Goal: Task Accomplishment & Management: Use online tool/utility

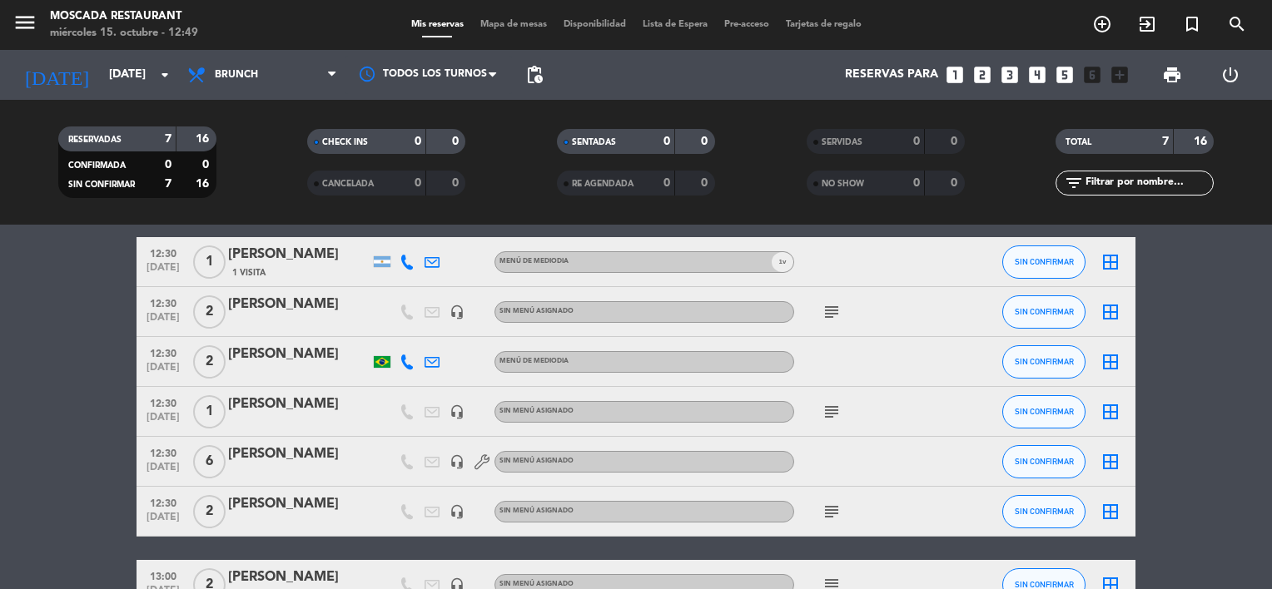
scroll to position [83, 0]
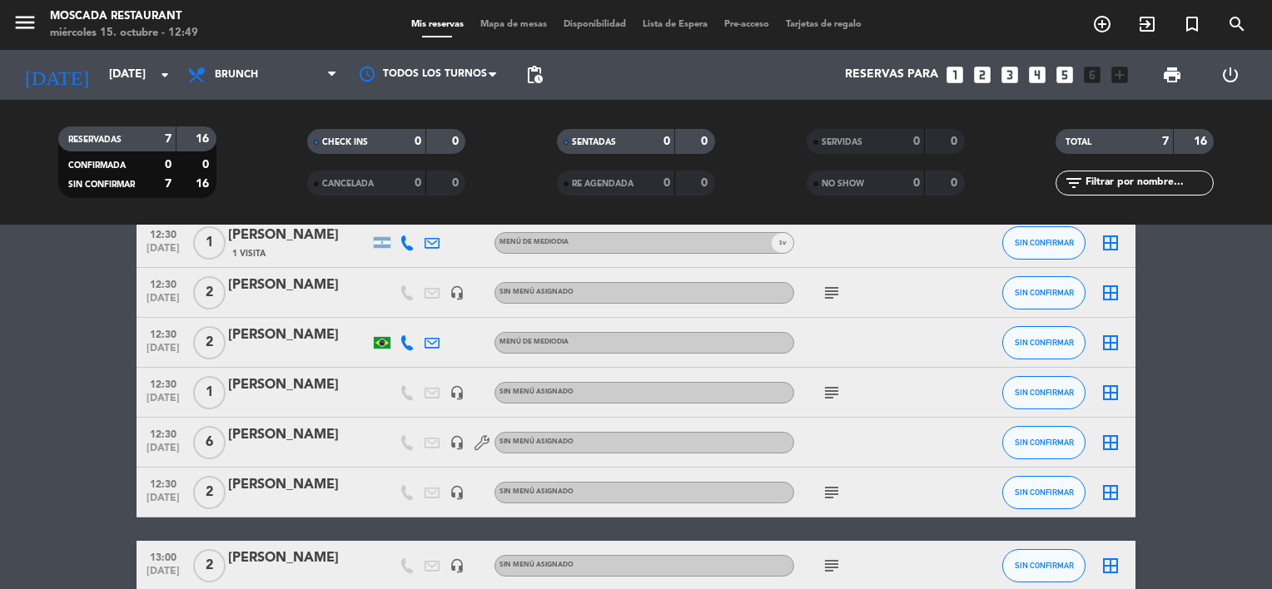
click at [826, 345] on div at bounding box center [869, 342] width 150 height 49
click at [1113, 344] on icon "border_all" at bounding box center [1110, 343] width 20 height 20
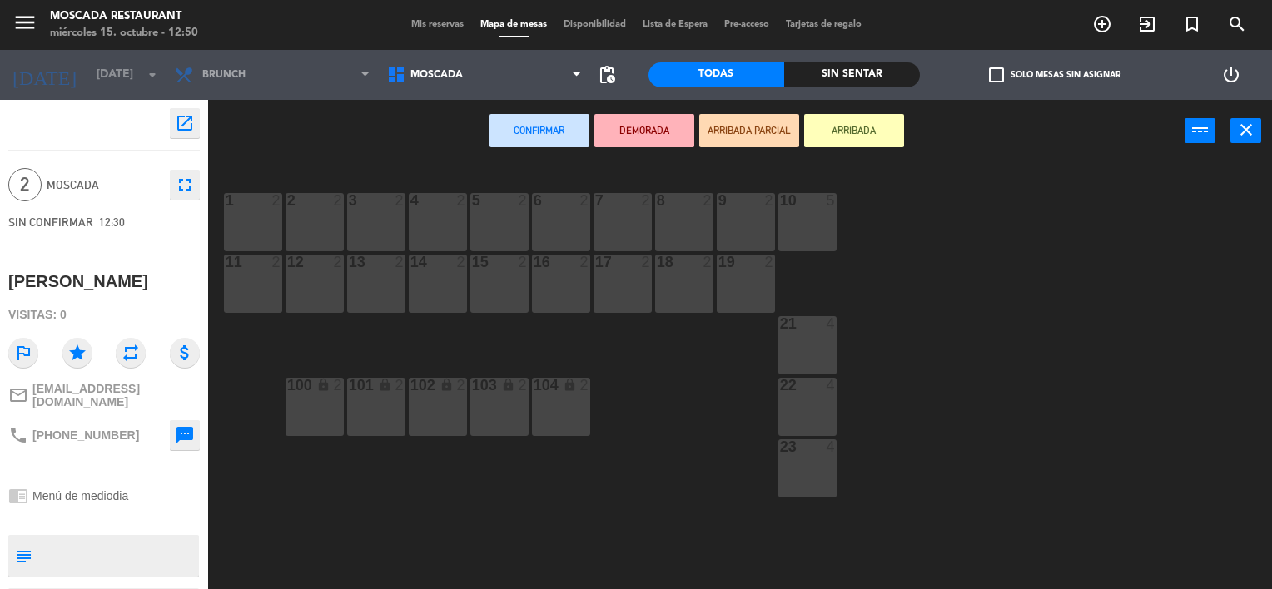
click at [557, 229] on div "6 2" at bounding box center [561, 222] width 58 height 58
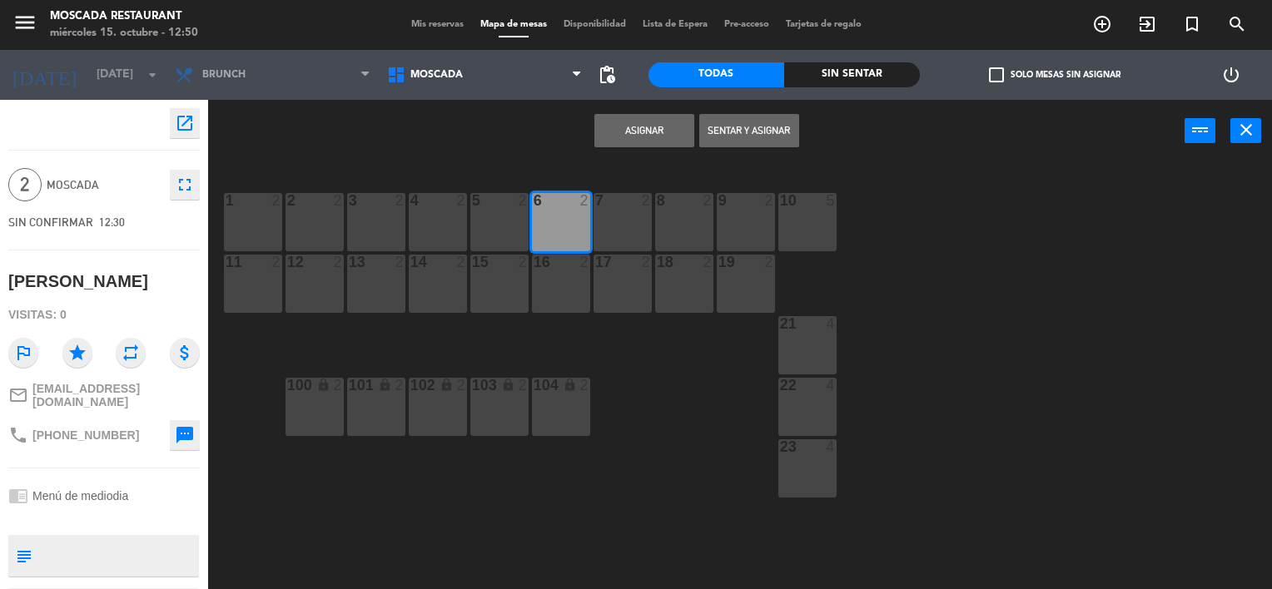
click at [723, 128] on button "Sentar y Asignar" at bounding box center [749, 130] width 100 height 33
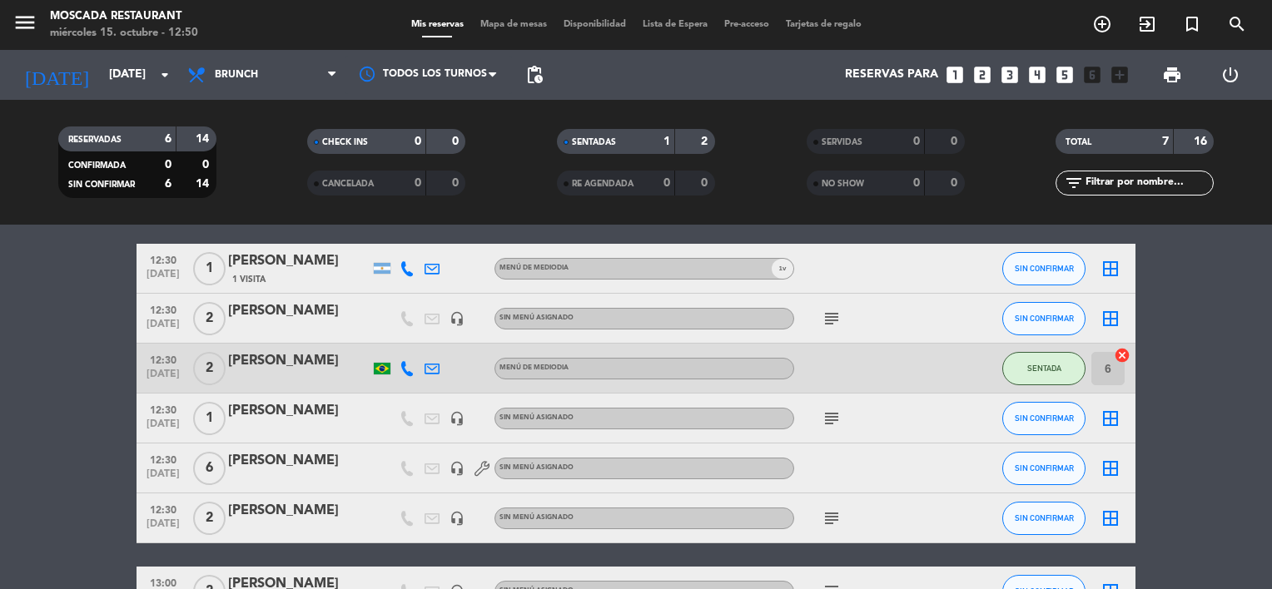
scroll to position [83, 0]
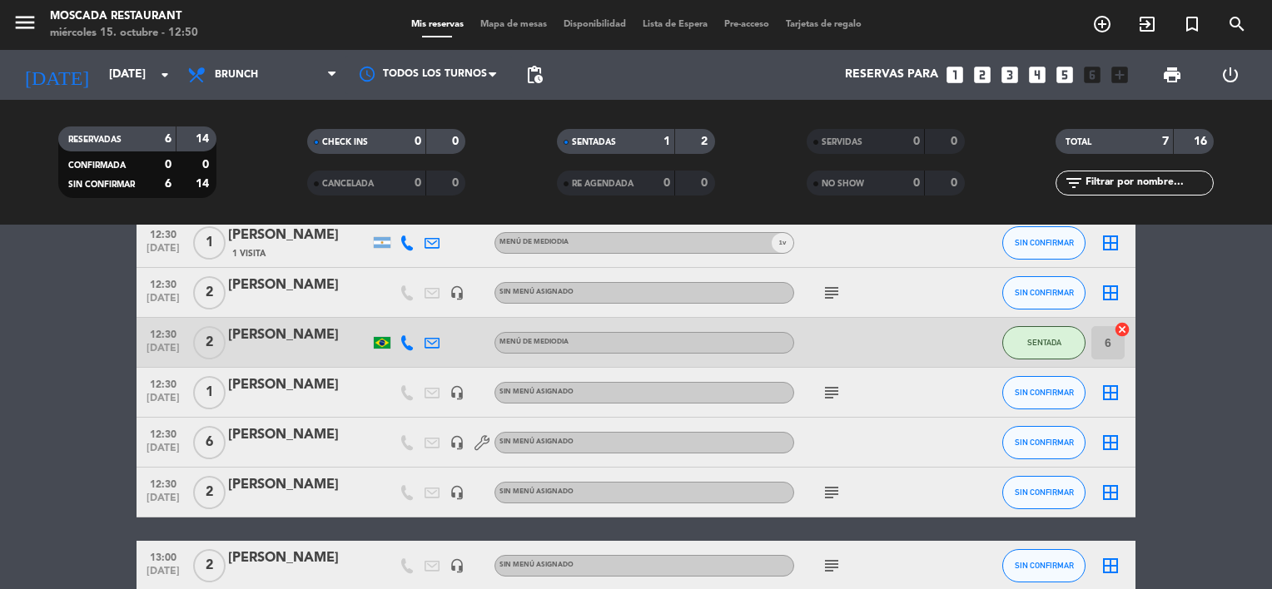
click at [833, 395] on icon "subject" at bounding box center [831, 393] width 20 height 20
click at [892, 389] on div "subject Nimbus F 43861" at bounding box center [869, 392] width 150 height 49
click at [1057, 393] on span "SIN CONFIRMAR" at bounding box center [1043, 392] width 59 height 9
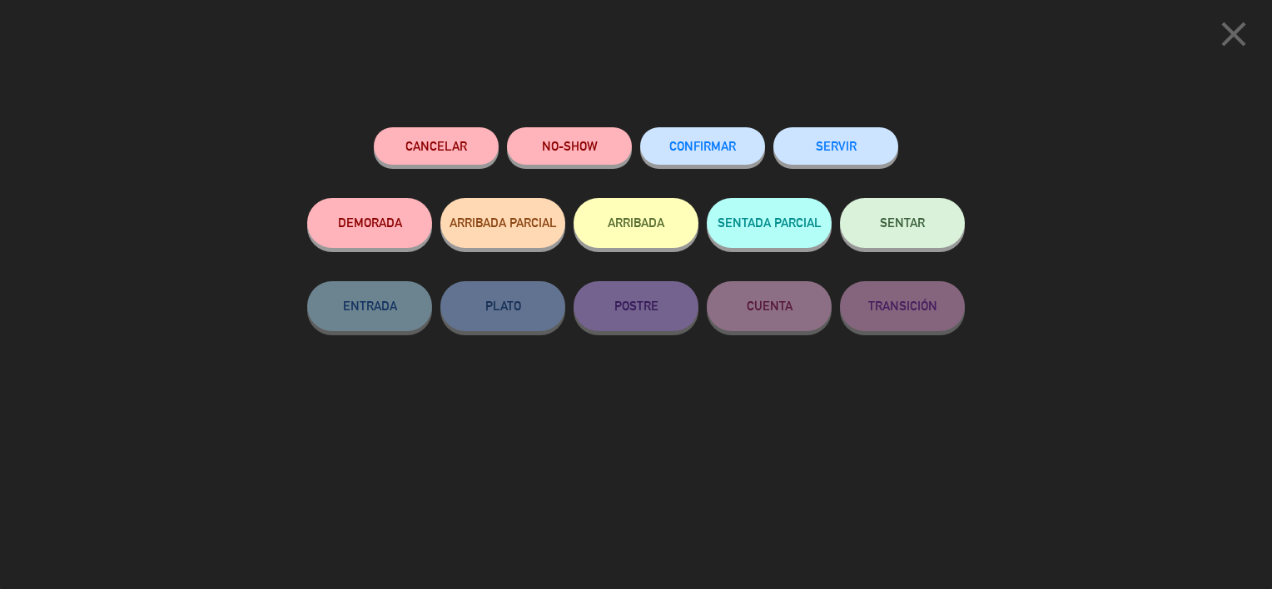
click at [895, 224] on span "SENTAR" at bounding box center [902, 223] width 45 height 14
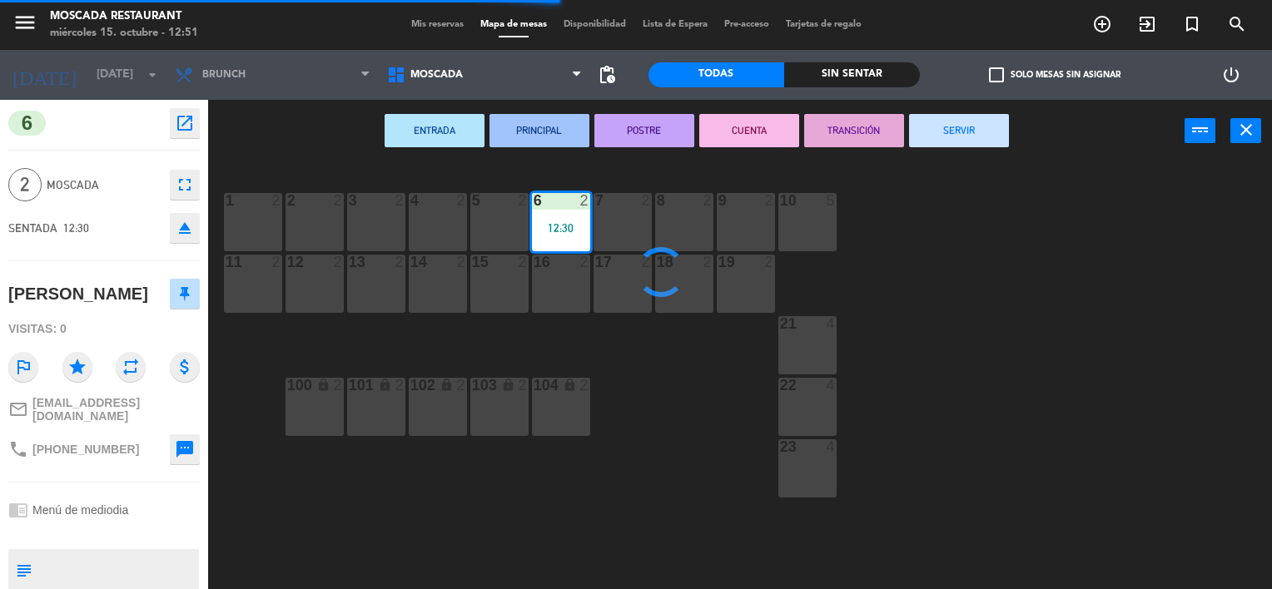
type textarea "Nimbus F 43861"
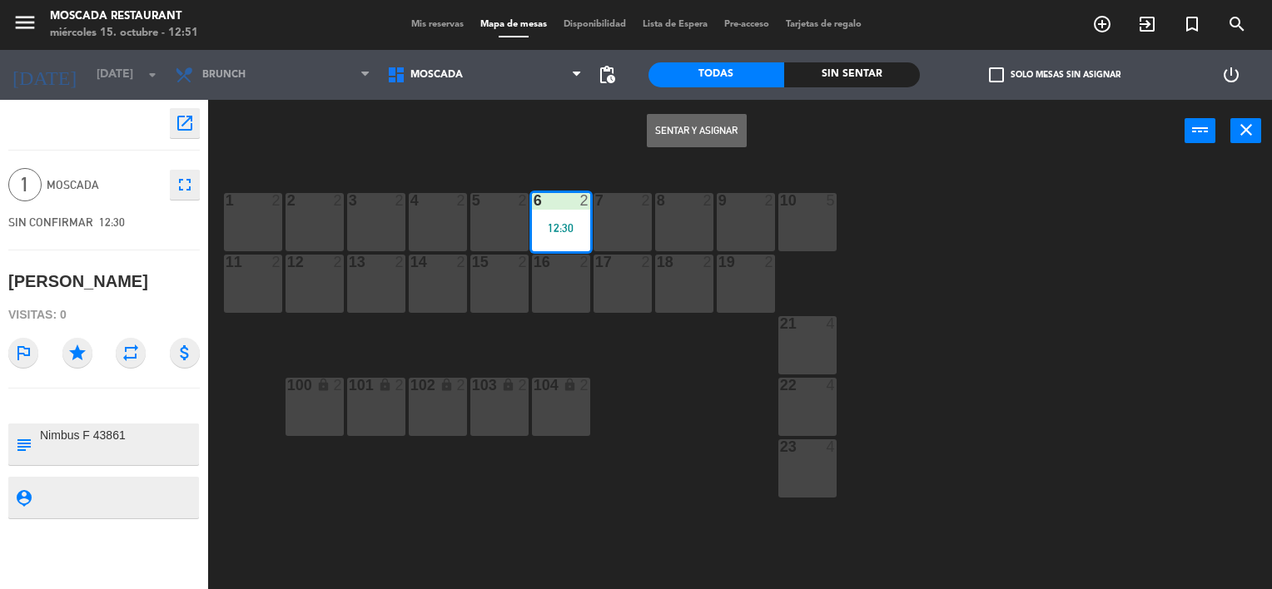
click at [493, 223] on div "5 2" at bounding box center [499, 222] width 58 height 58
click at [690, 126] on button "Sentar y Asignar" at bounding box center [697, 130] width 100 height 33
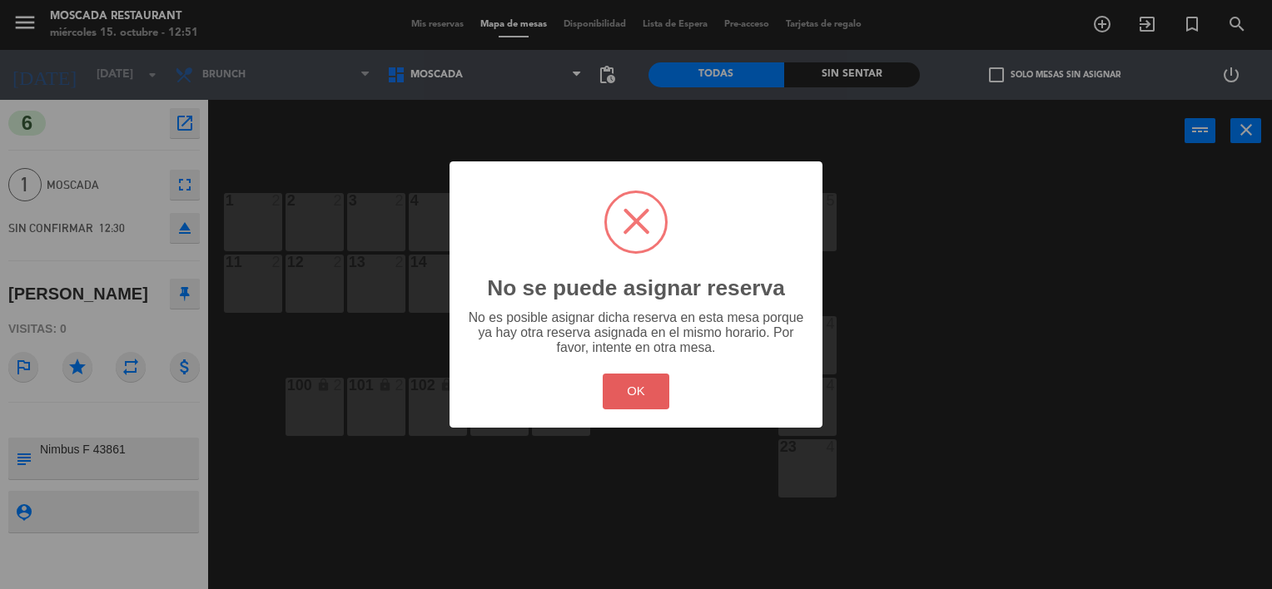
click at [650, 397] on button "OK" at bounding box center [635, 392] width 67 height 36
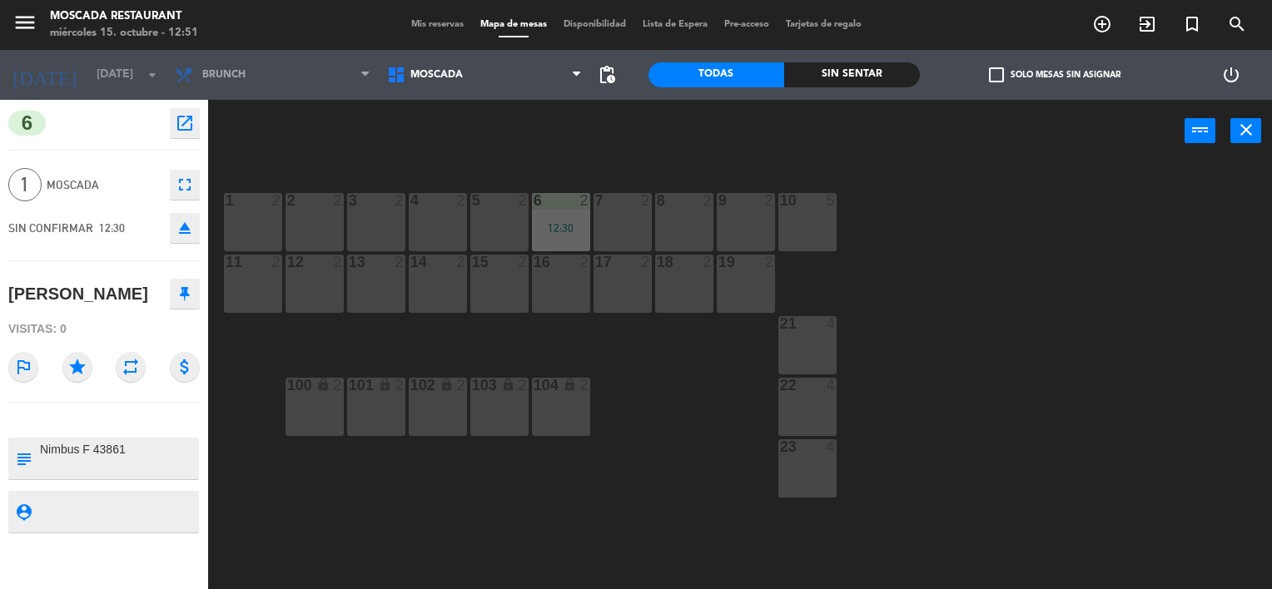
click at [489, 213] on div "5 2" at bounding box center [499, 222] width 58 height 58
click at [505, 222] on div "5 2" at bounding box center [499, 222] width 58 height 58
click at [542, 140] on div "power_input close" at bounding box center [696, 131] width 976 height 63
drag, startPoint x: 523, startPoint y: 221, endPoint x: 513, endPoint y: 221, distance: 10.9
click at [519, 221] on div "5 2" at bounding box center [499, 222] width 58 height 58
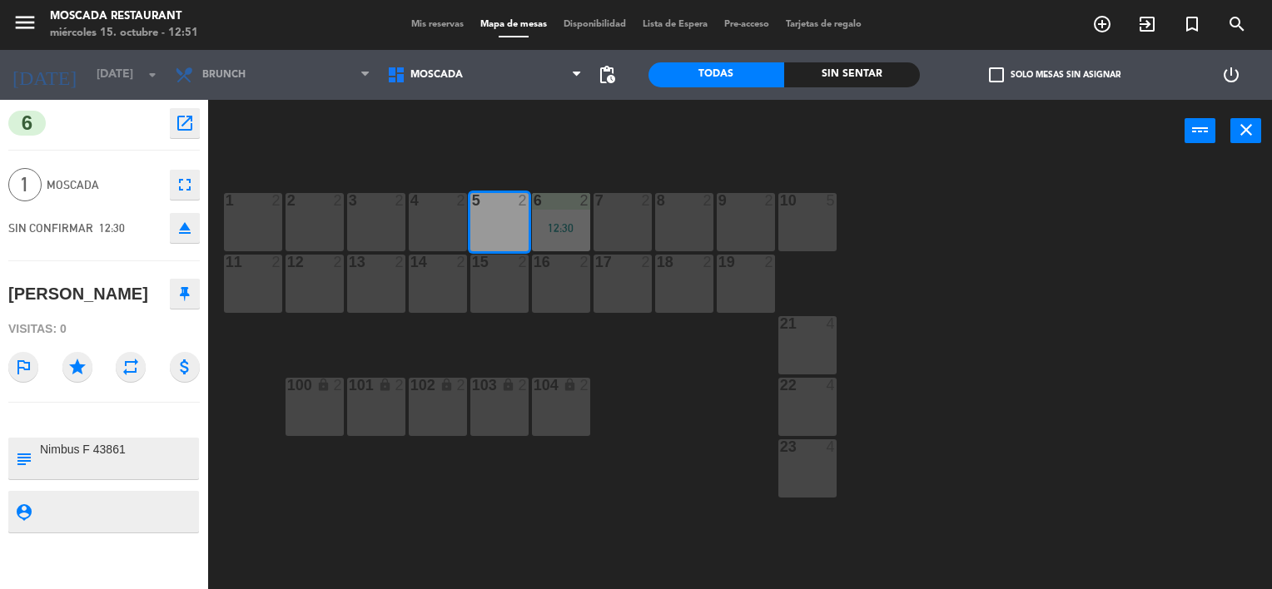
click at [506, 228] on div "5 2" at bounding box center [499, 222] width 58 height 58
click at [509, 304] on div "15 2" at bounding box center [499, 284] width 58 height 58
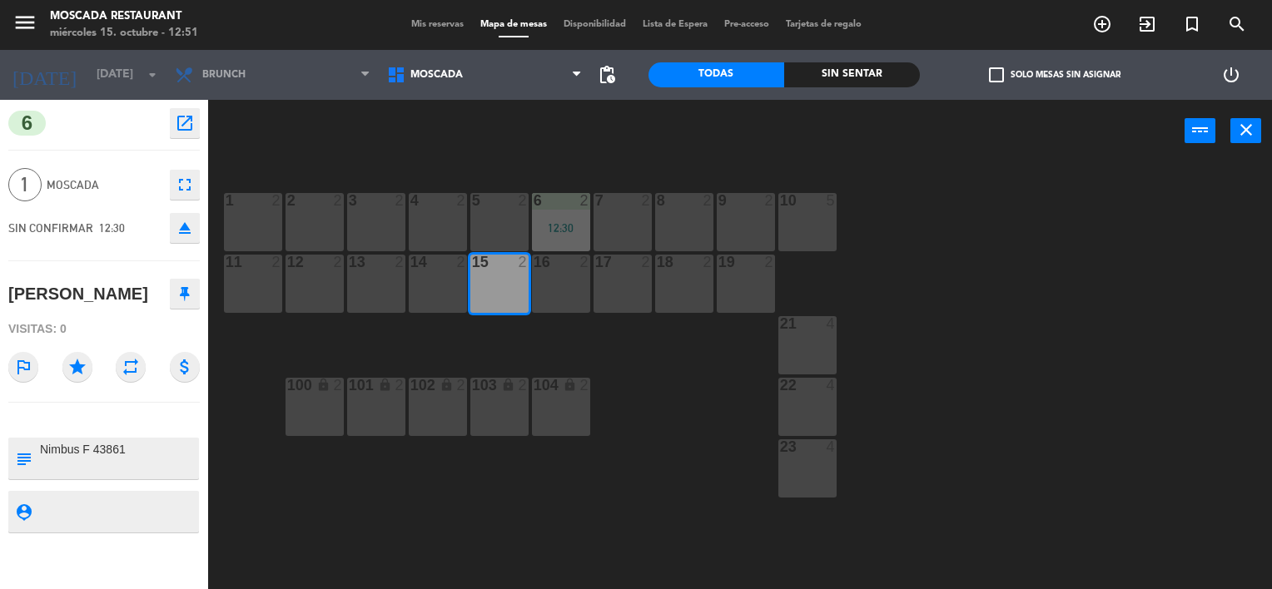
click at [549, 340] on div "1 2 2 2 3 2 4 2 5 2 8 2 6 2 12:30 7 2 9 2 10 5 11 2 12 2 13 2 14 2 15 2 16 2 17…" at bounding box center [746, 376] width 1051 height 427
click at [548, 336] on div "1 2 2 2 3 2 4 2 5 2 8 2 6 2 12:30 7 2 9 2 10 5 11 2 12 2 13 2 14 2 15 2 16 2 17…" at bounding box center [746, 376] width 1051 height 427
click at [457, 23] on span "Mis reservas" at bounding box center [437, 24] width 69 height 9
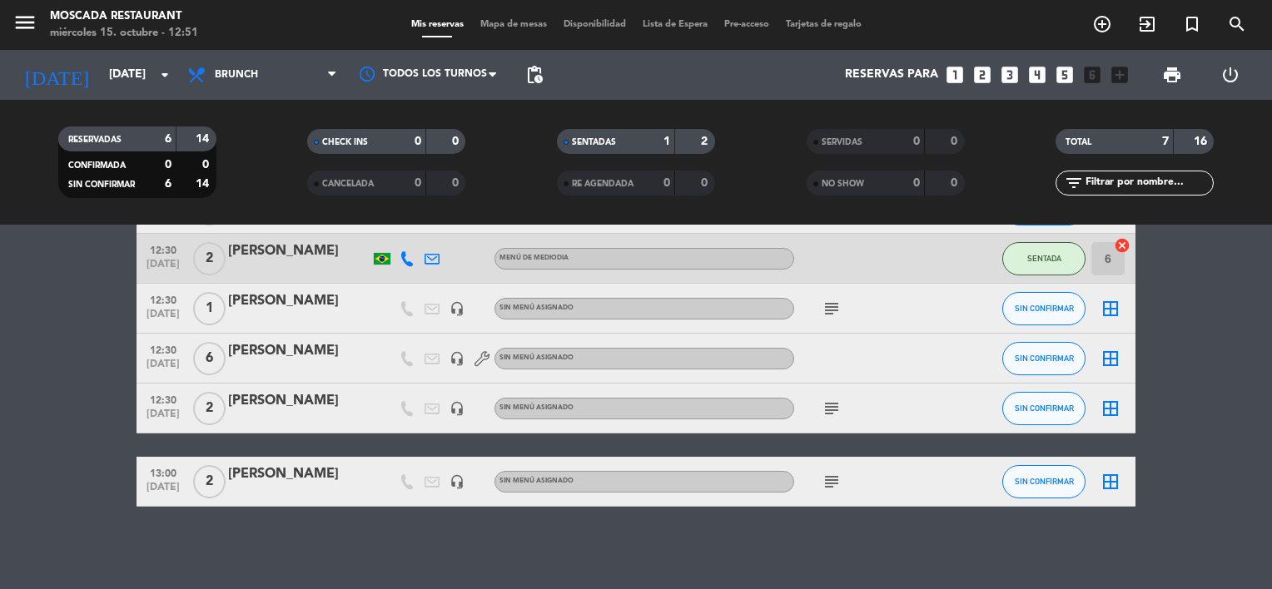
scroll to position [85, 0]
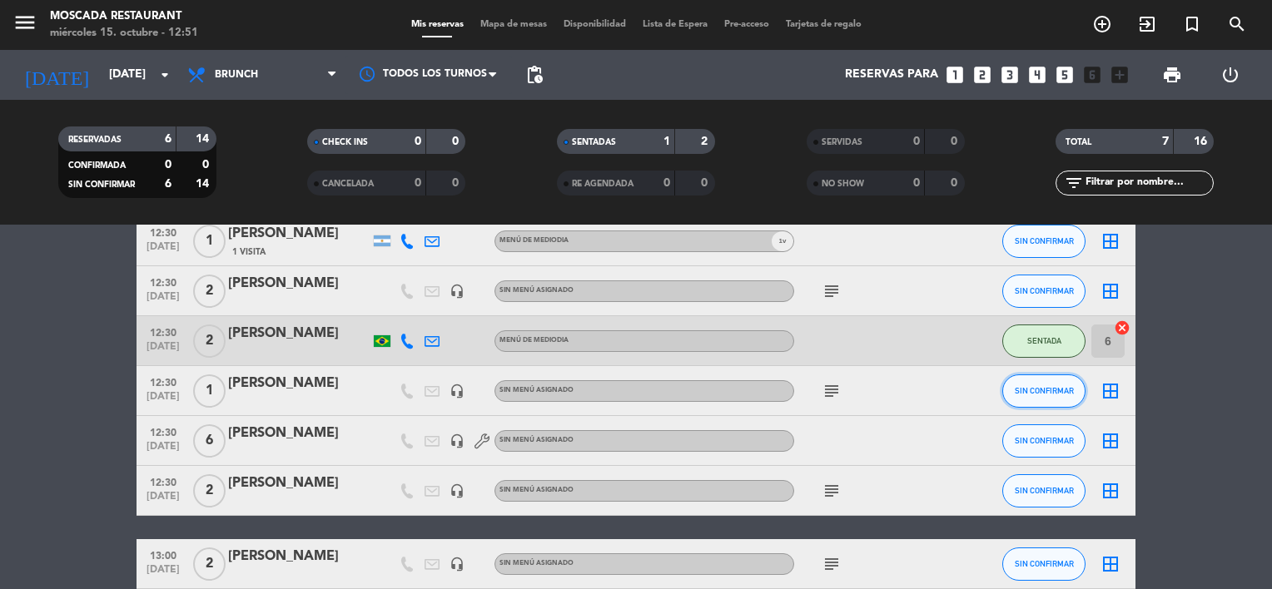
click at [1041, 391] on span "SIN CONFIRMAR" at bounding box center [1043, 390] width 59 height 9
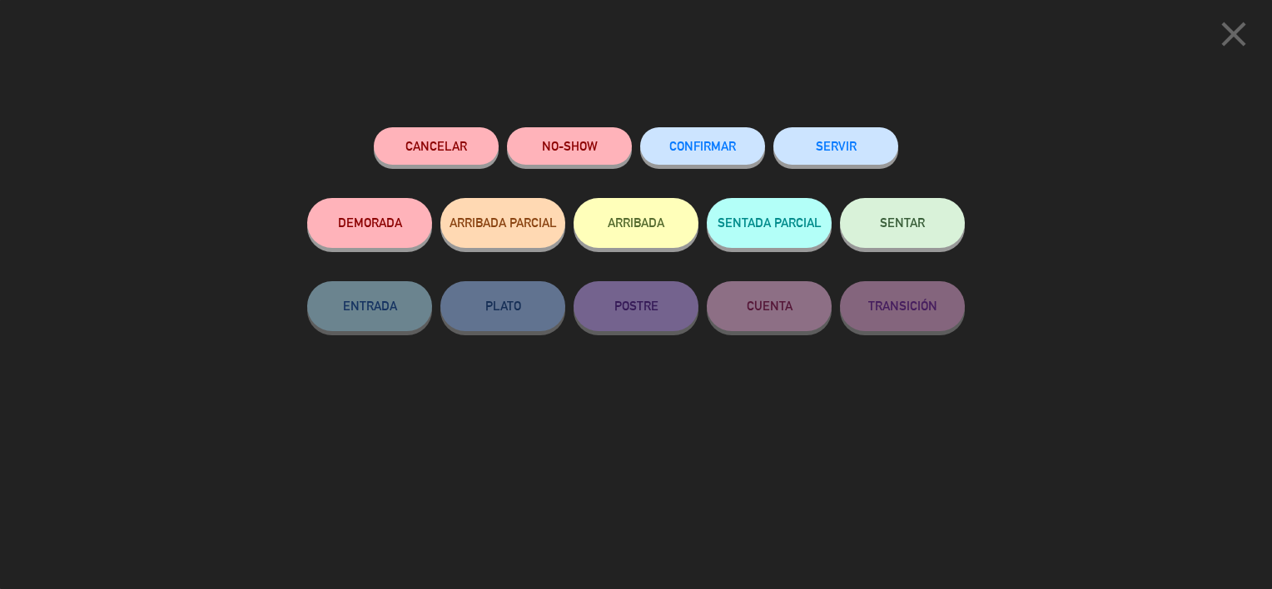
click at [921, 221] on span "SENTAR" at bounding box center [902, 223] width 45 height 14
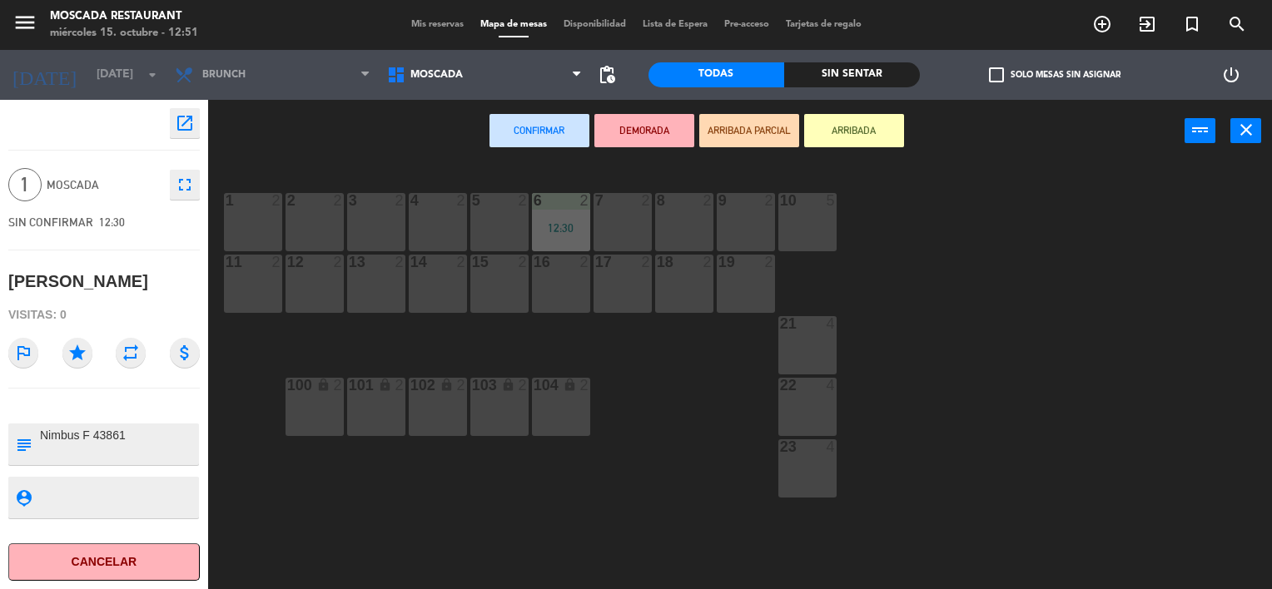
click at [488, 216] on div "5 2" at bounding box center [499, 222] width 58 height 58
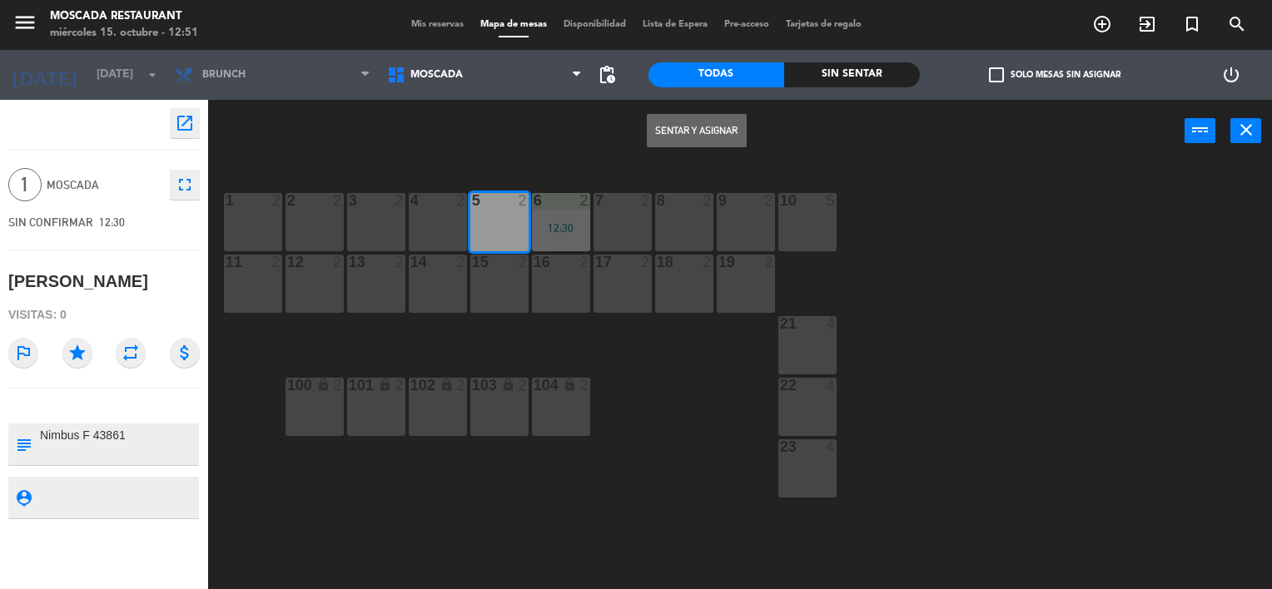
click at [704, 126] on button "Sentar y Asignar" at bounding box center [697, 130] width 100 height 33
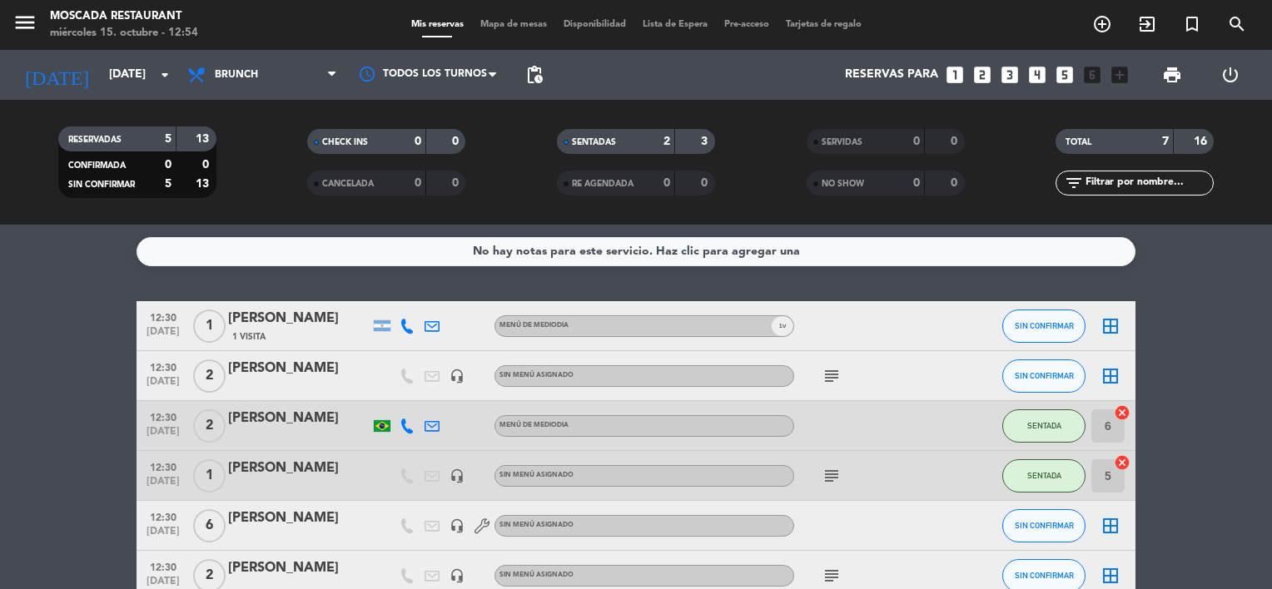
click at [82, 500] on bookings-row "12:30 [DATE] 1 [PERSON_NAME] 1 Visita Menú de mediodia 1 v SIN CONFIRMAR border…" at bounding box center [636, 487] width 1272 height 373
click at [826, 374] on icon "subject" at bounding box center [831, 376] width 20 height 20
click at [922, 374] on div "subject Nimbus F 43800" at bounding box center [869, 375] width 150 height 49
click at [1069, 379] on span "SIN CONFIRMAR" at bounding box center [1043, 375] width 59 height 9
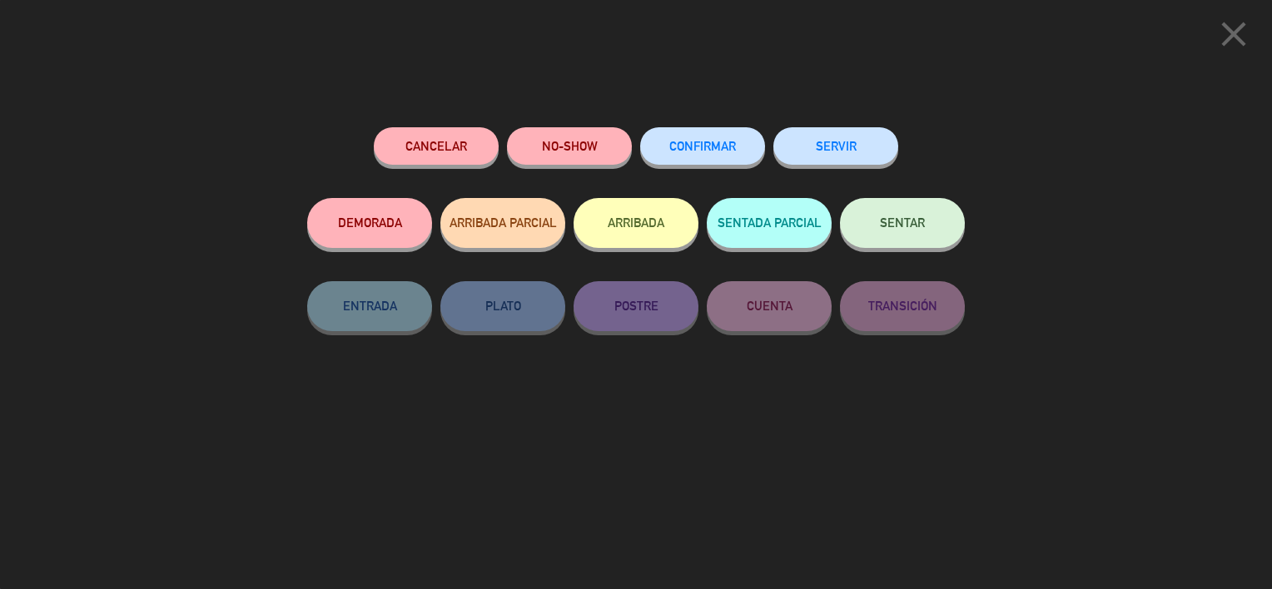
click at [893, 226] on span "SENTAR" at bounding box center [902, 223] width 45 height 14
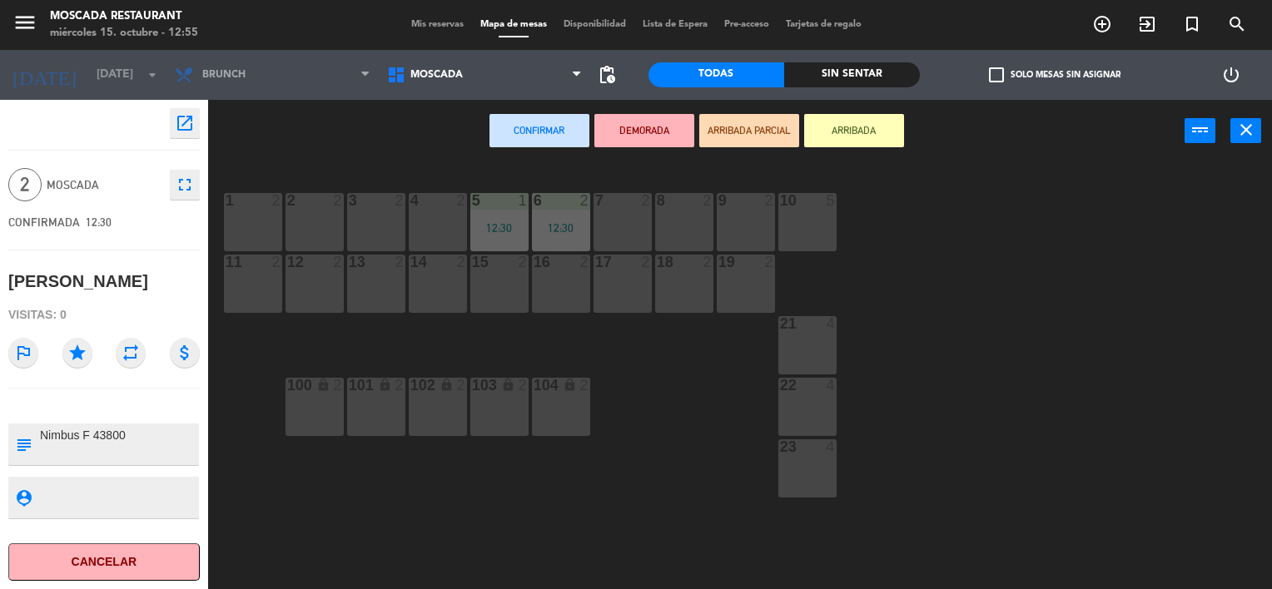
click at [746, 220] on div "9 2" at bounding box center [746, 222] width 58 height 58
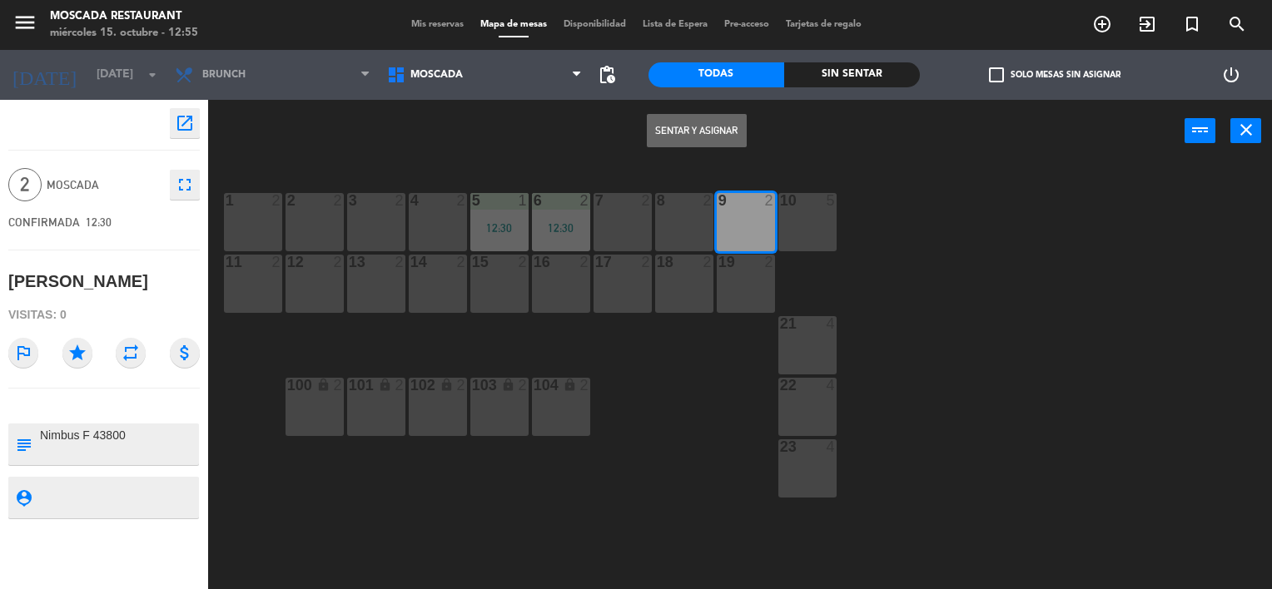
click at [712, 131] on button "Sentar y Asignar" at bounding box center [697, 130] width 100 height 33
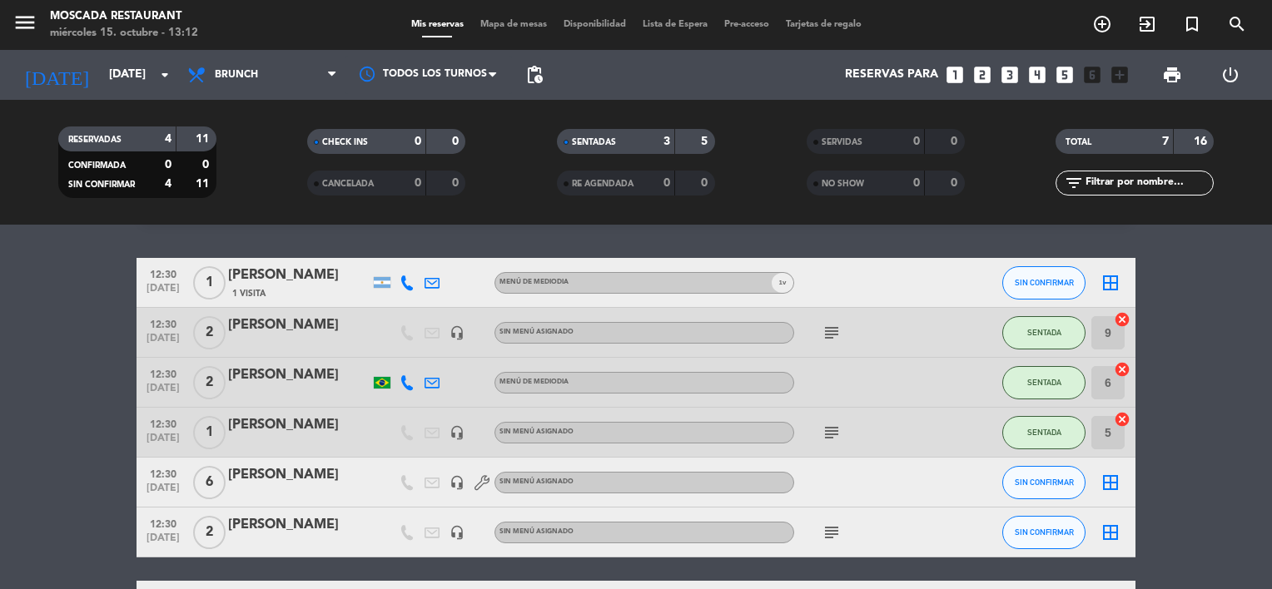
scroll to position [83, 0]
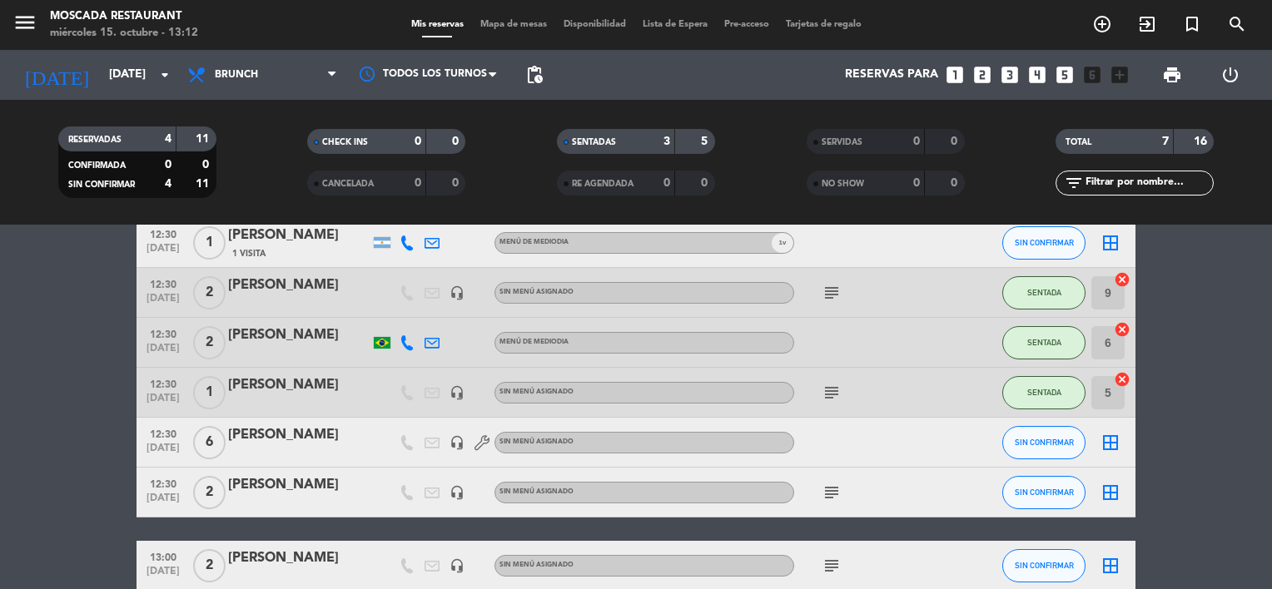
click at [822, 293] on icon "subject" at bounding box center [831, 293] width 20 height 20
click at [827, 396] on icon "subject" at bounding box center [831, 393] width 20 height 20
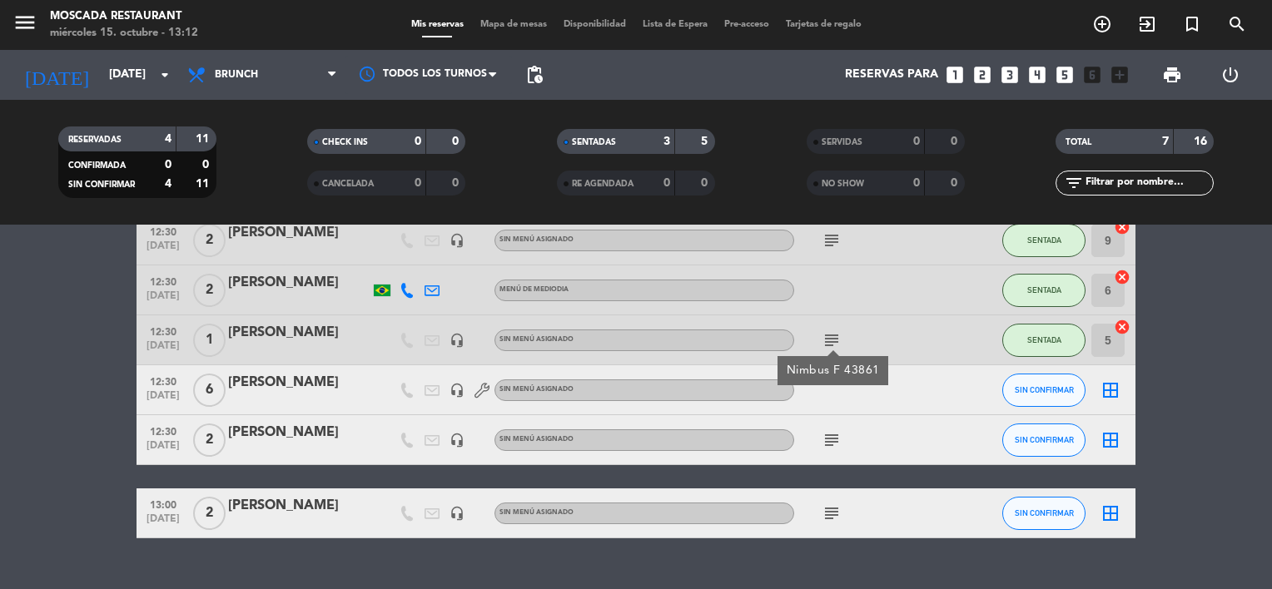
scroll to position [167, 0]
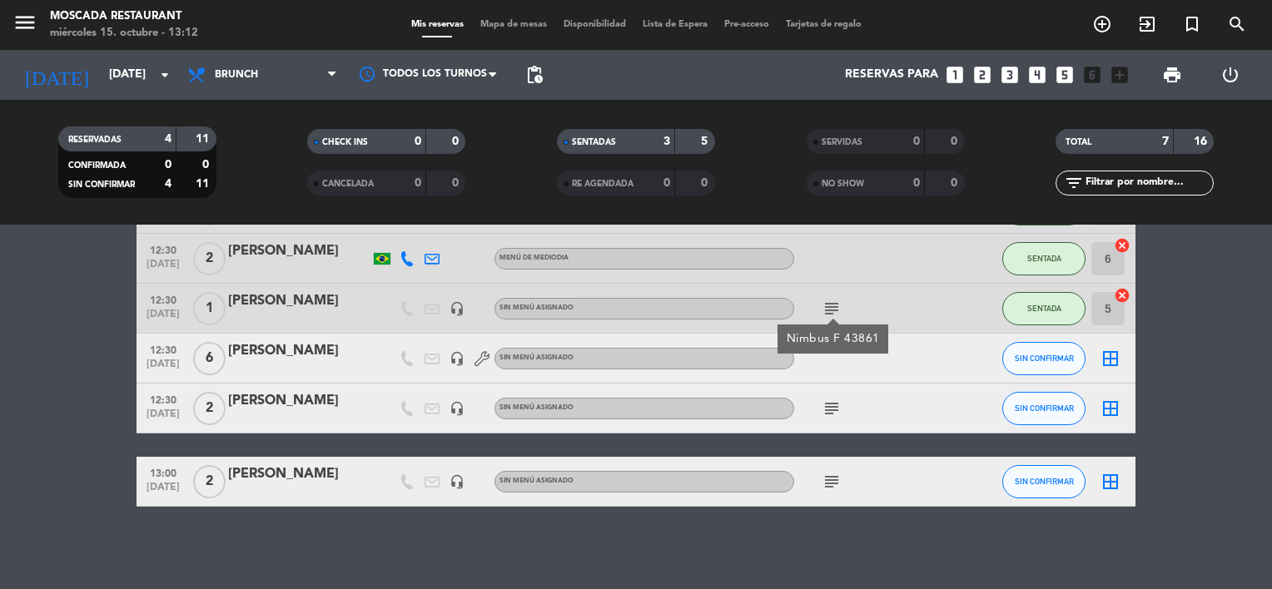
click at [834, 404] on icon "subject" at bounding box center [831, 409] width 20 height 20
click at [834, 479] on icon "subject" at bounding box center [831, 482] width 20 height 20
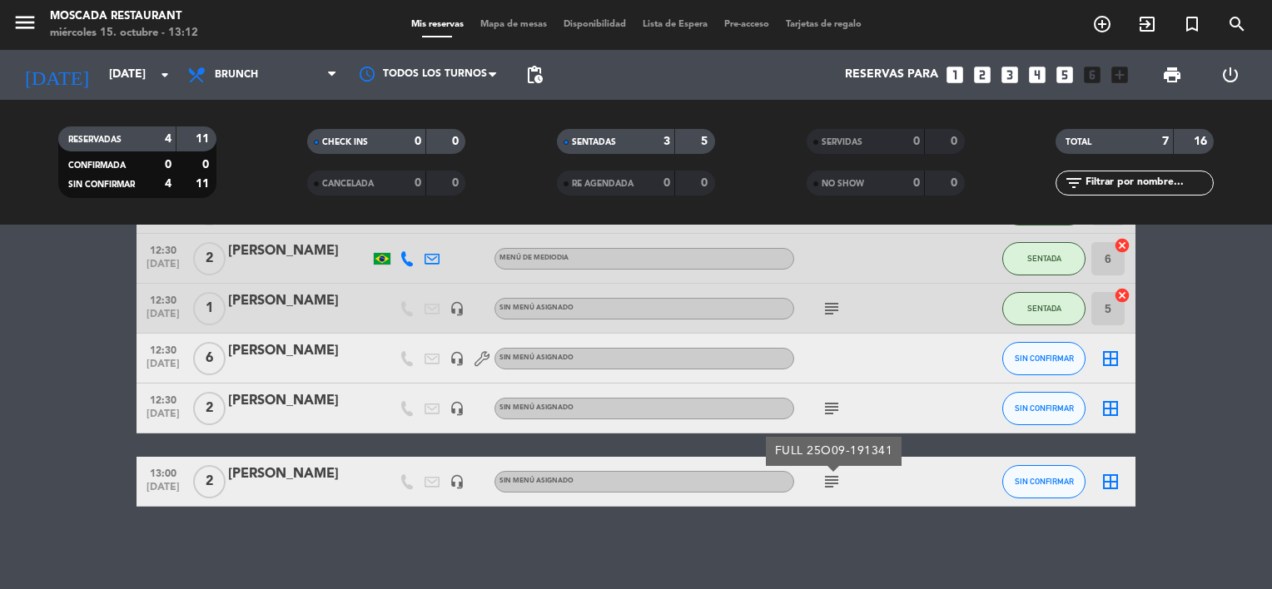
click at [1208, 459] on bookings-row "12:30 [DATE] 1 [PERSON_NAME] 1 Visita Menú de mediodia 1 v SIN CONFIRMAR border…" at bounding box center [636, 320] width 1272 height 373
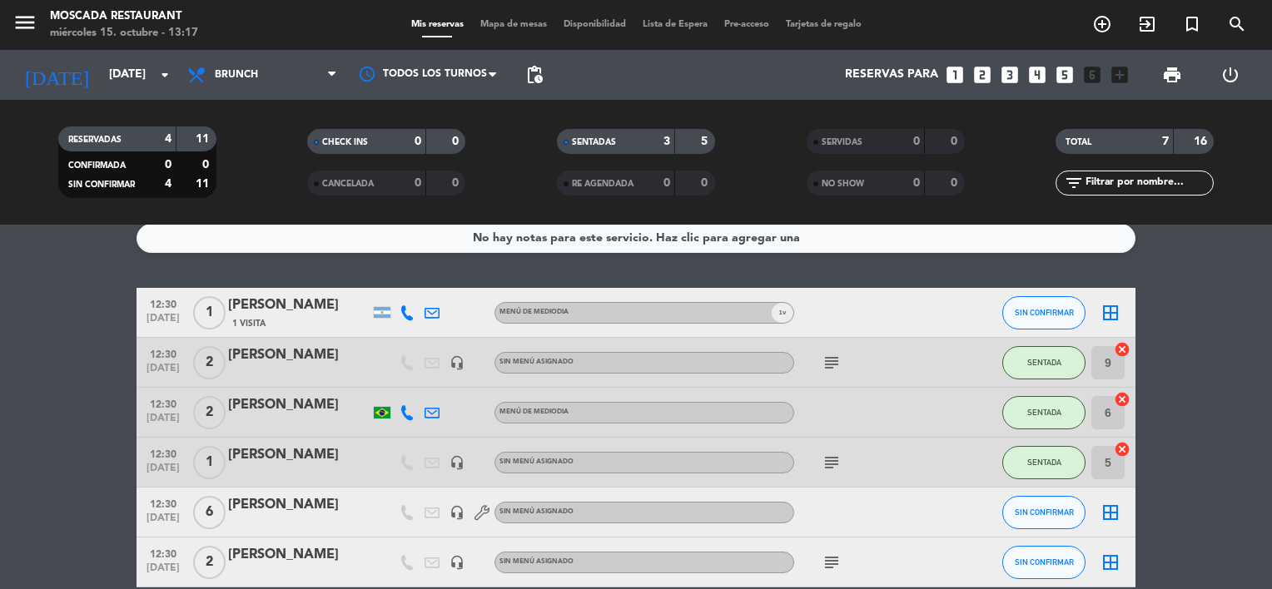
scroll to position [0, 0]
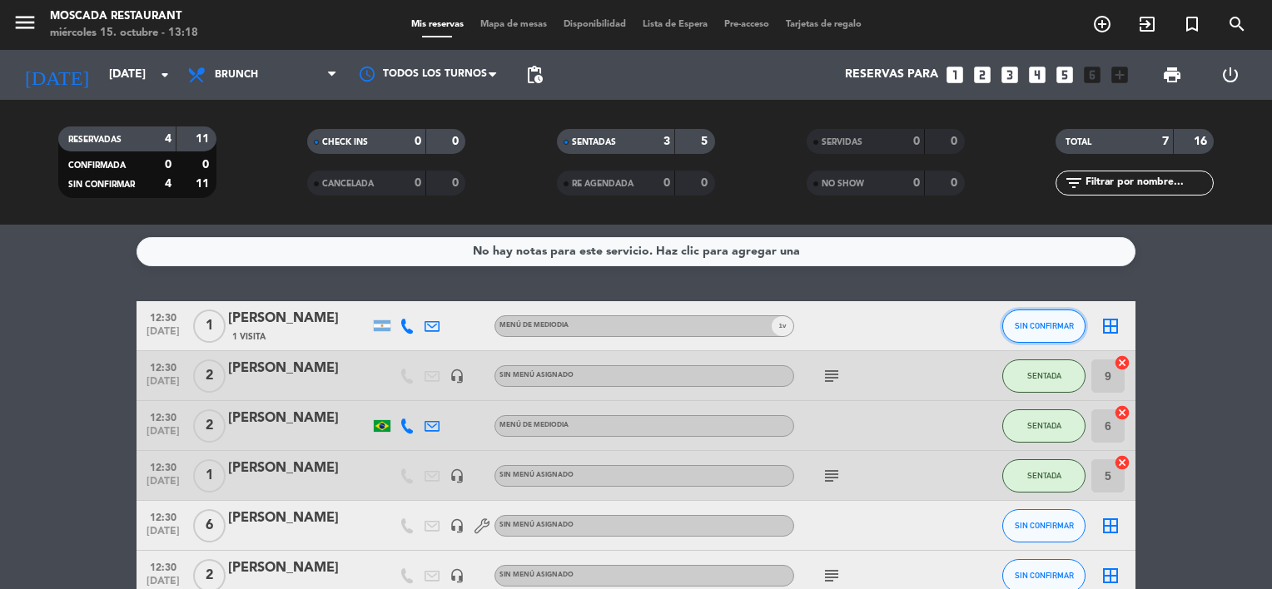
click at [1045, 325] on span "SIN CONFIRMAR" at bounding box center [1043, 325] width 59 height 9
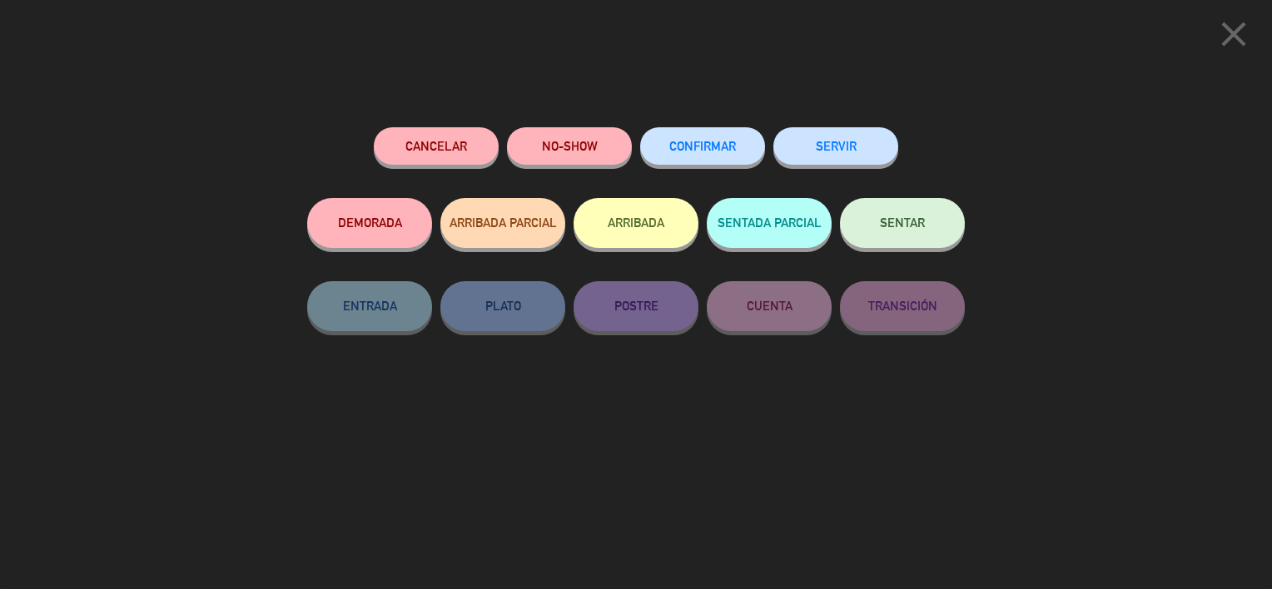
click at [872, 212] on button "SENTAR" at bounding box center [902, 223] width 125 height 50
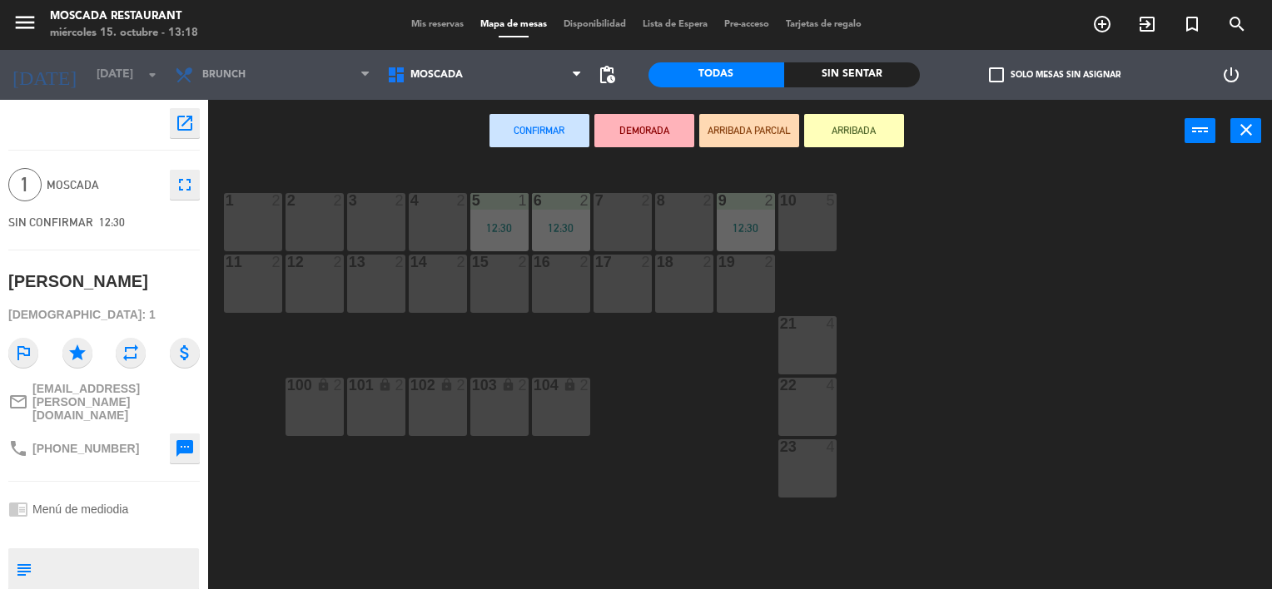
click at [438, 278] on div "14 2" at bounding box center [438, 284] width 58 height 58
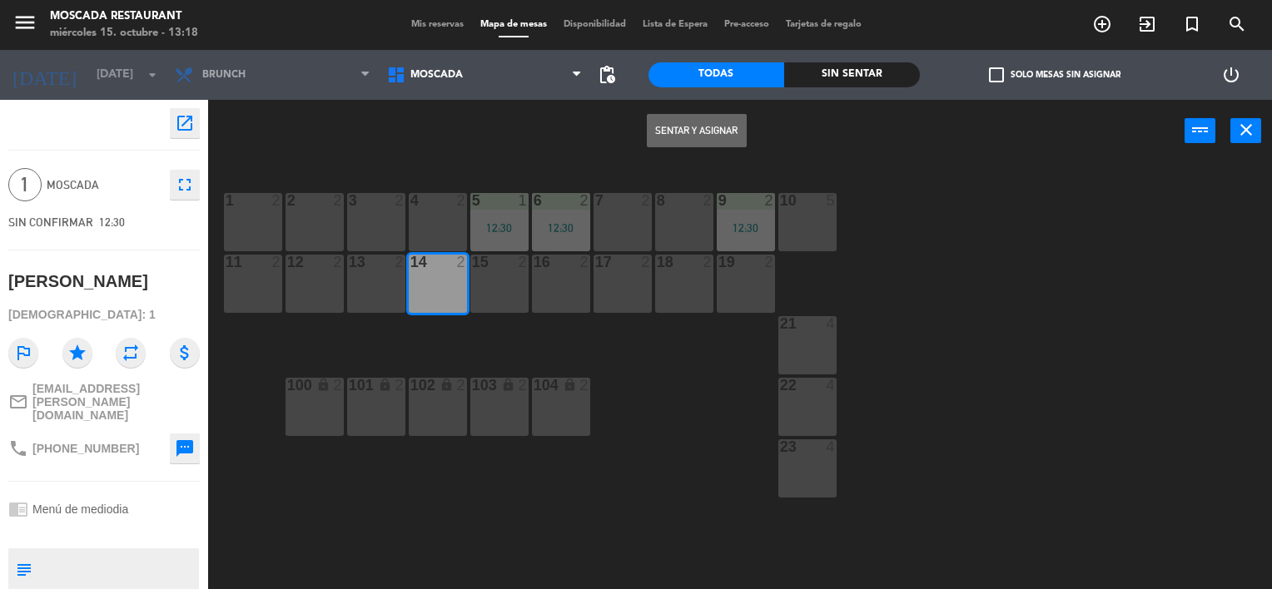
click at [703, 126] on button "Sentar y Asignar" at bounding box center [697, 130] width 100 height 33
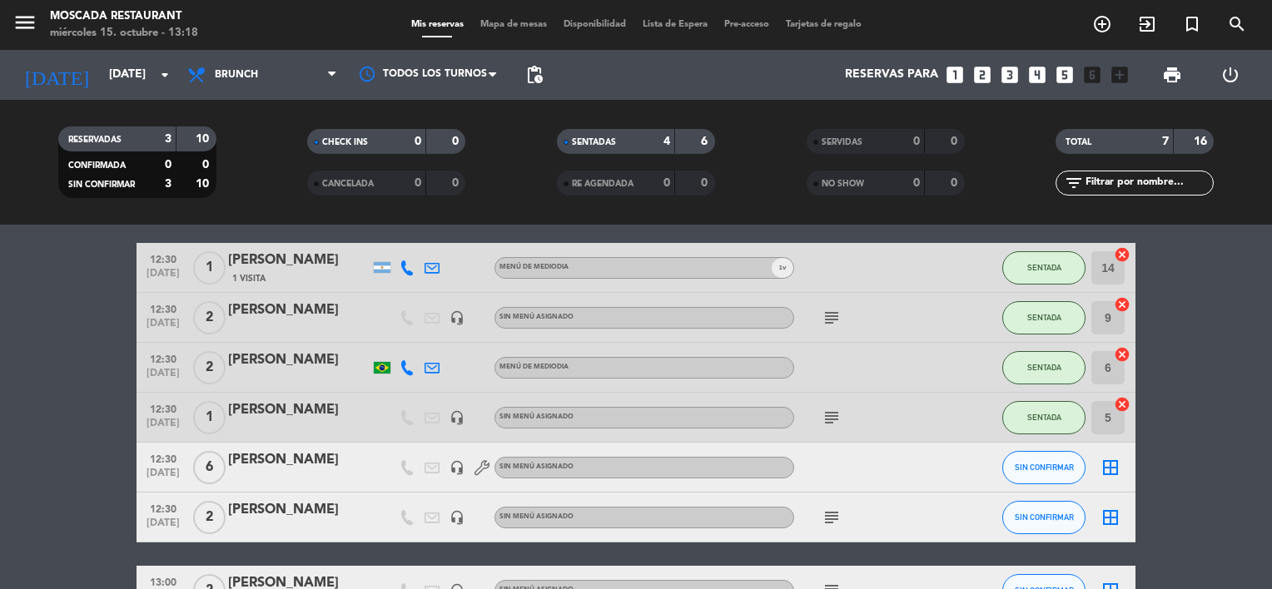
scroll to position [167, 0]
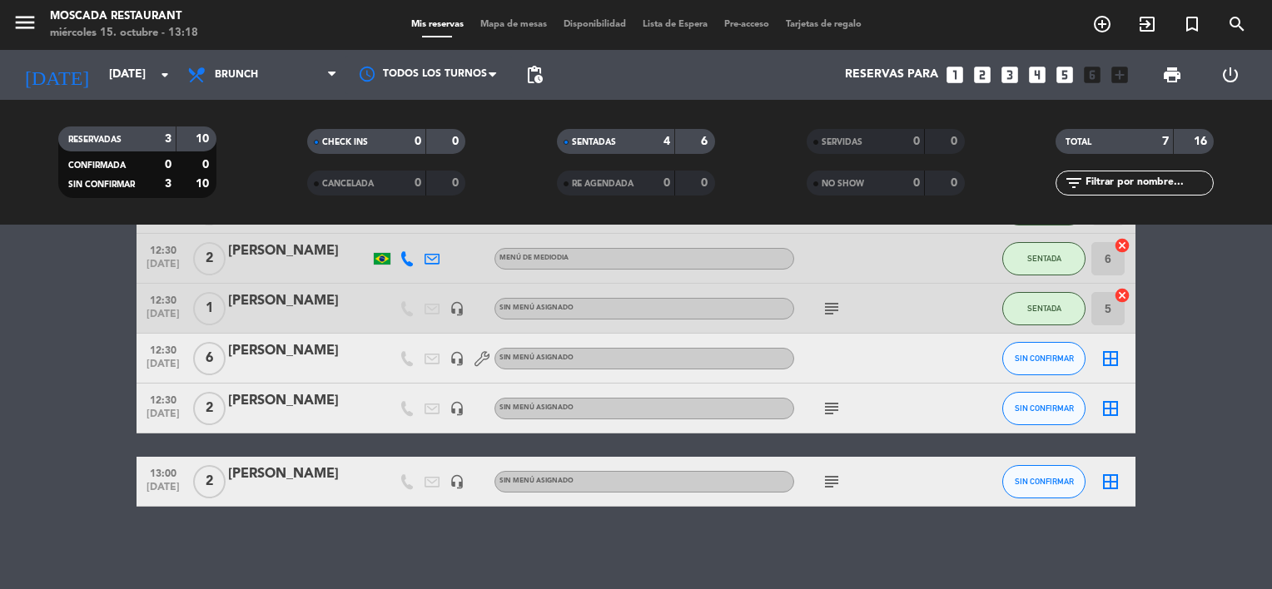
click at [831, 409] on icon "subject" at bounding box center [831, 409] width 20 height 20
click at [893, 396] on div "subject Nimbus F 43695" at bounding box center [869, 408] width 150 height 49
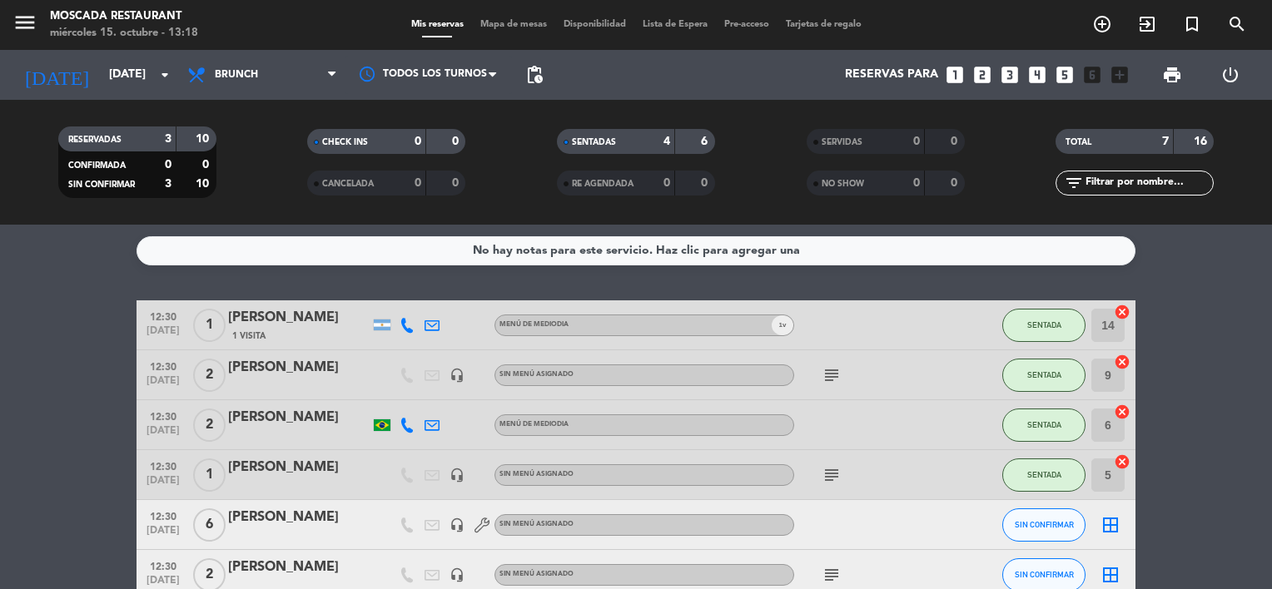
scroll to position [0, 0]
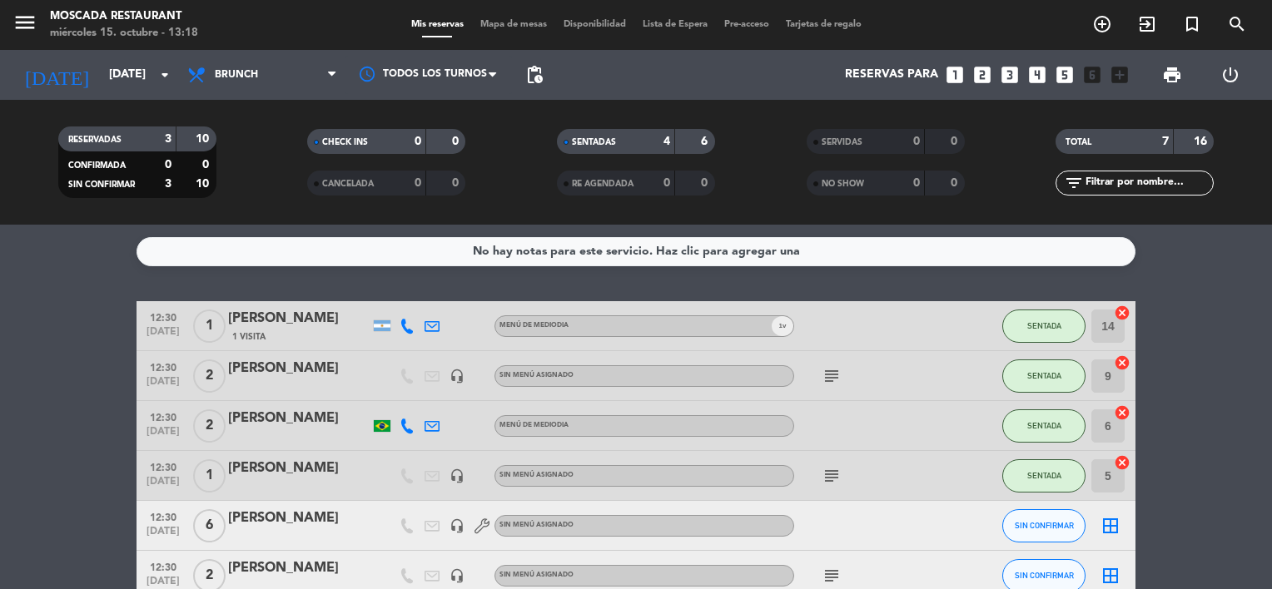
click at [830, 376] on icon "subject" at bounding box center [831, 376] width 20 height 20
click at [890, 373] on div "subject Nimbus F 43800" at bounding box center [869, 375] width 150 height 49
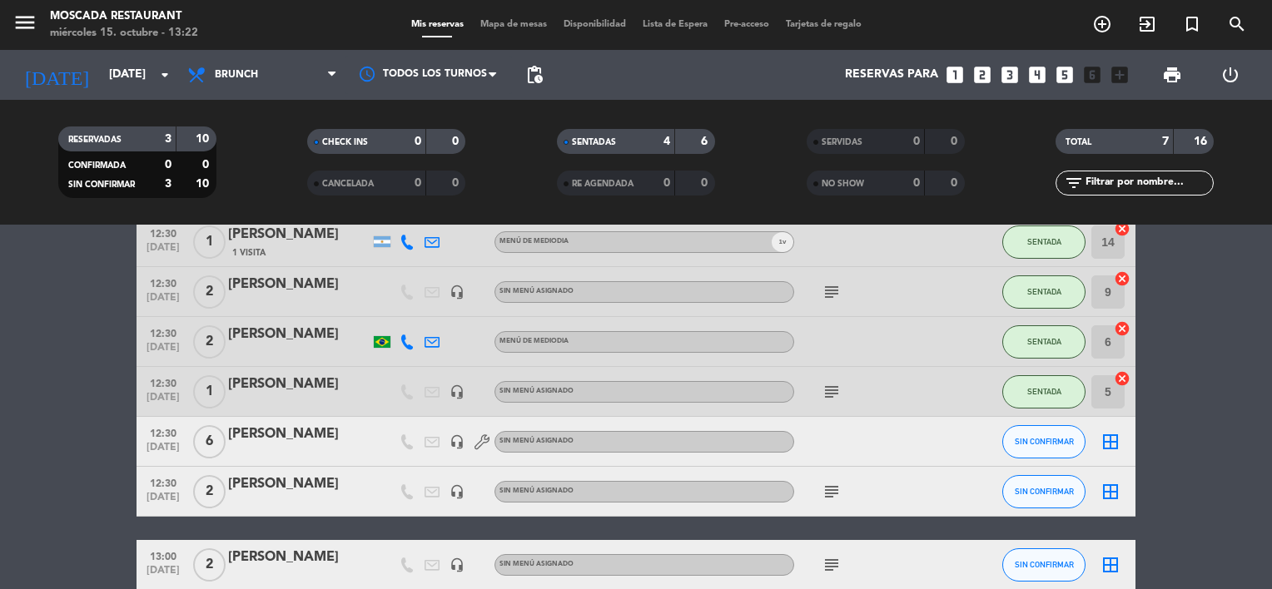
scroll to position [166, 0]
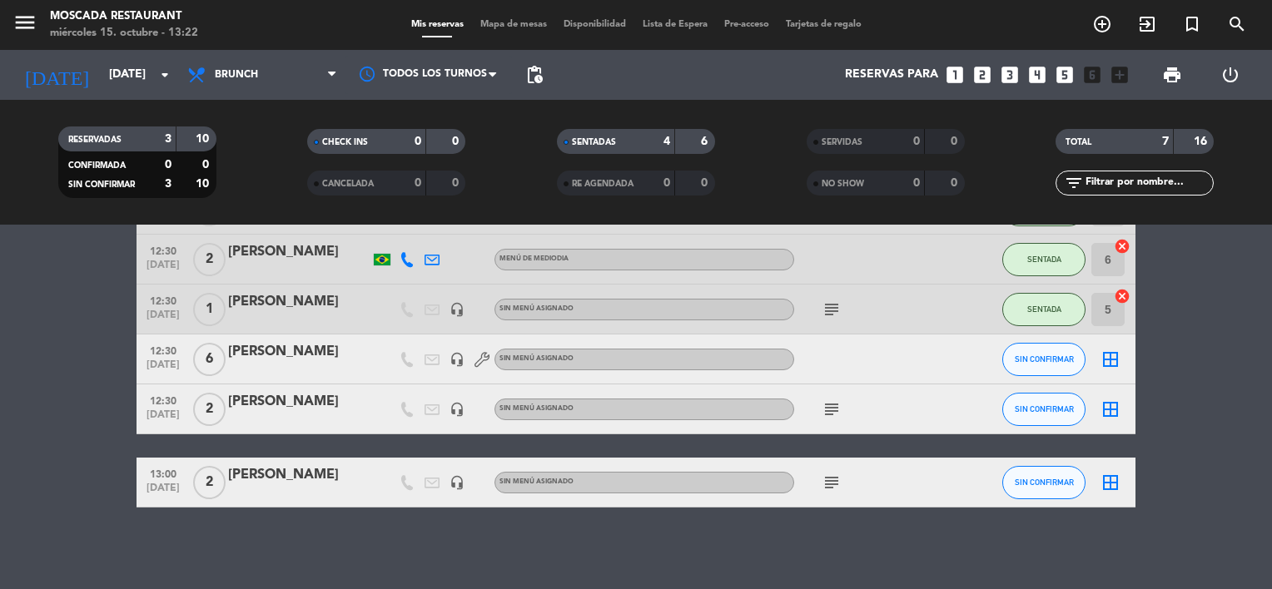
click at [833, 409] on icon "subject" at bounding box center [831, 409] width 20 height 20
click at [1122, 379] on div "border_all" at bounding box center [1110, 359] width 50 height 49
click at [829, 481] on icon "subject" at bounding box center [831, 483] width 20 height 20
click at [1169, 390] on bookings-row "12:30 [DATE] 1 [PERSON_NAME] 1 Visita Menú de mediodia 1 v SENTADA 14 cancel 12…" at bounding box center [636, 321] width 1272 height 373
click at [832, 413] on icon "subject" at bounding box center [831, 409] width 20 height 20
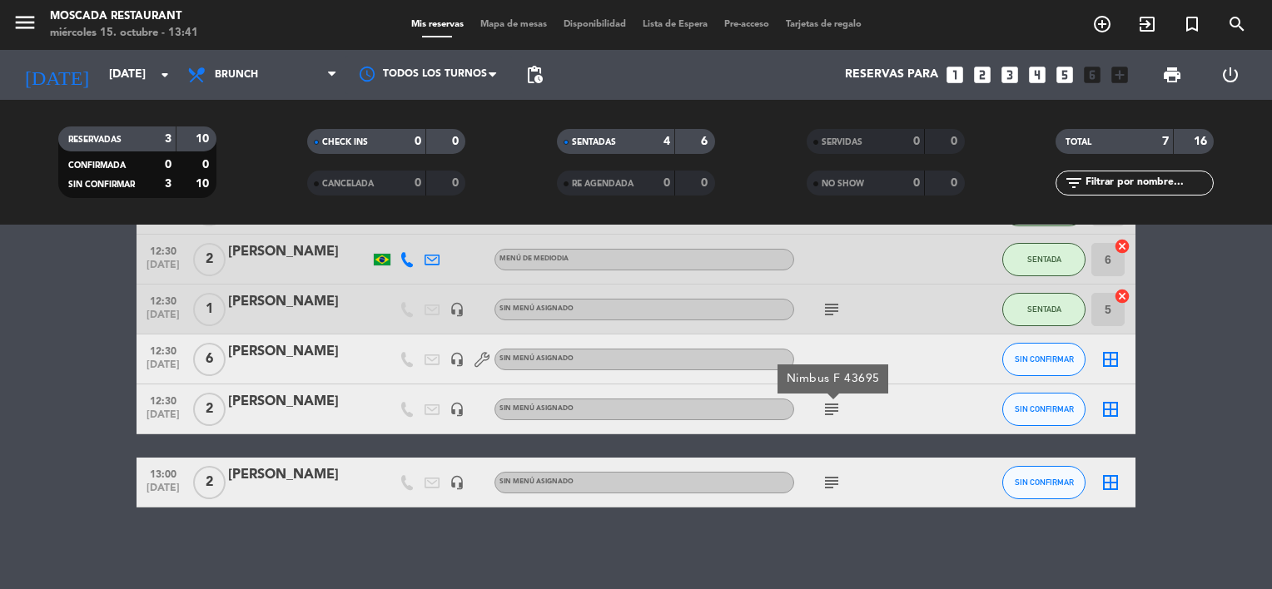
click at [886, 409] on div "subject Nimbus F 43695" at bounding box center [869, 408] width 150 height 49
click at [826, 485] on icon "subject" at bounding box center [831, 483] width 20 height 20
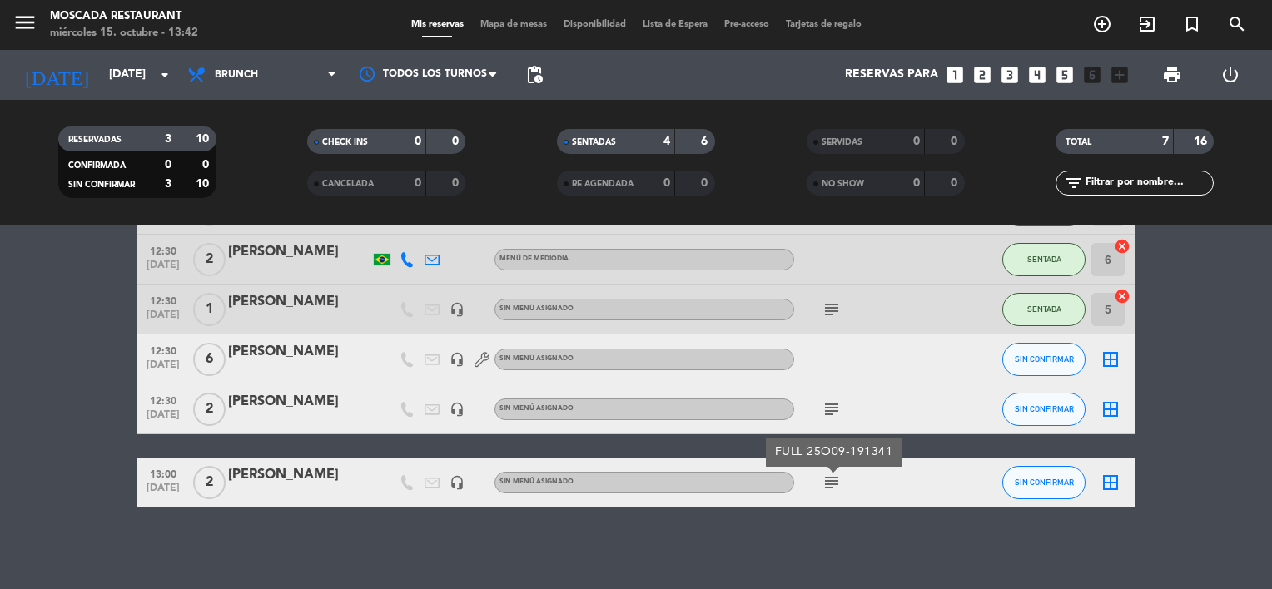
click at [833, 414] on icon "subject" at bounding box center [831, 409] width 20 height 20
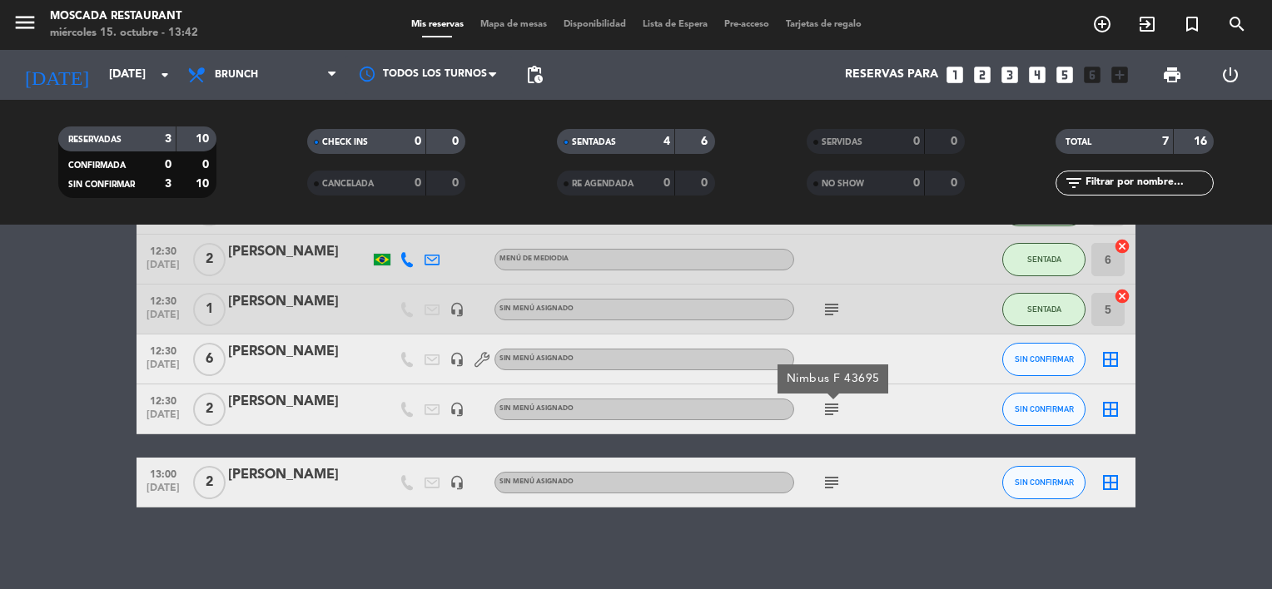
scroll to position [167, 0]
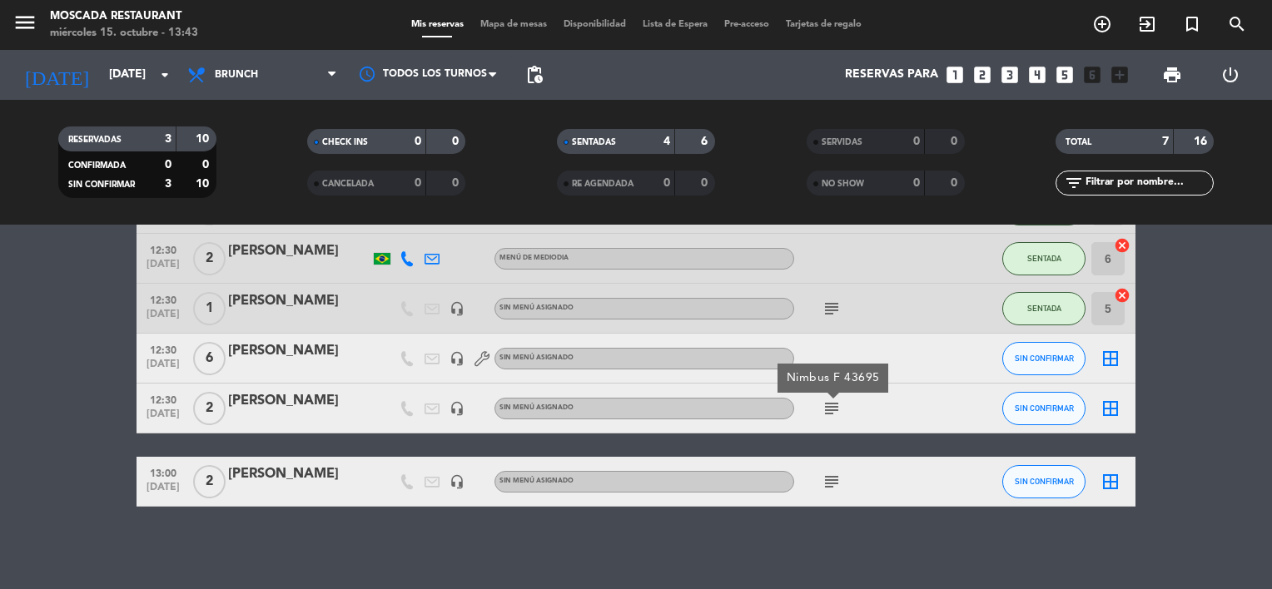
click at [1112, 409] on icon "border_all" at bounding box center [1110, 409] width 20 height 20
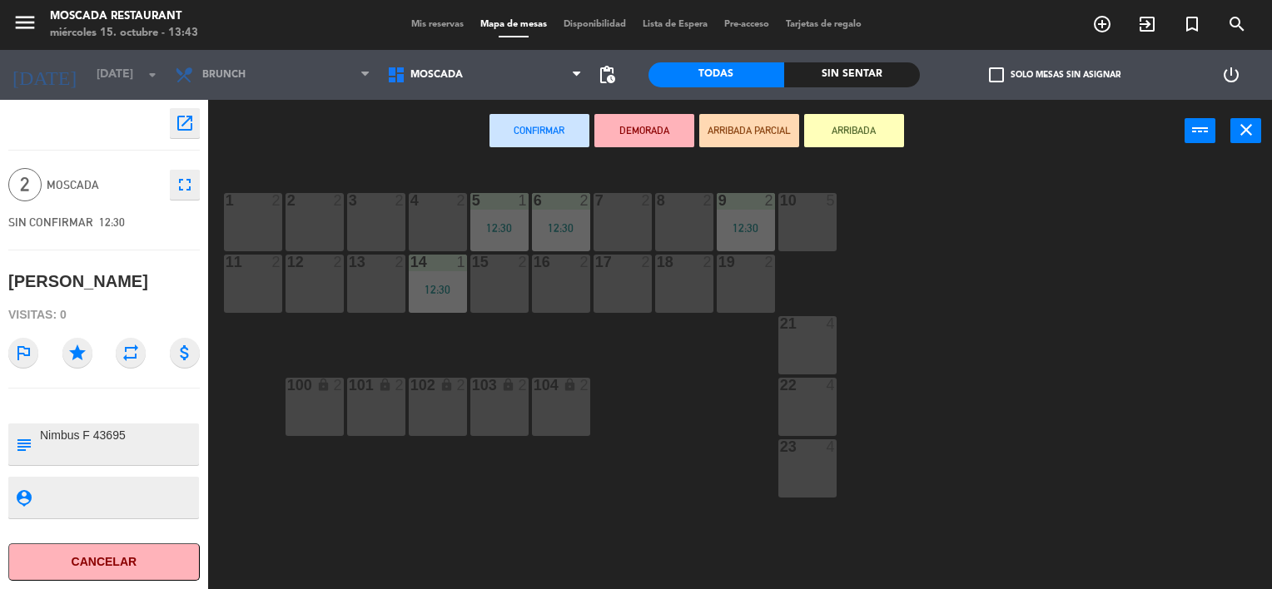
click at [255, 233] on div "1 2" at bounding box center [253, 222] width 58 height 58
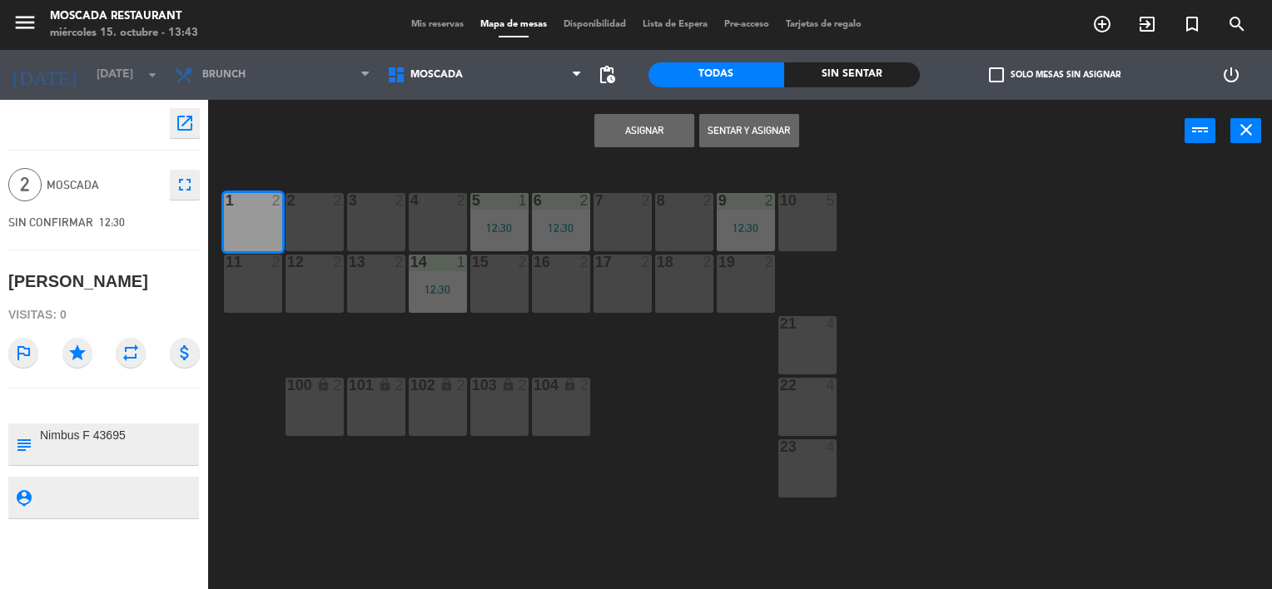
click at [612, 131] on button "Asignar" at bounding box center [644, 130] width 100 height 33
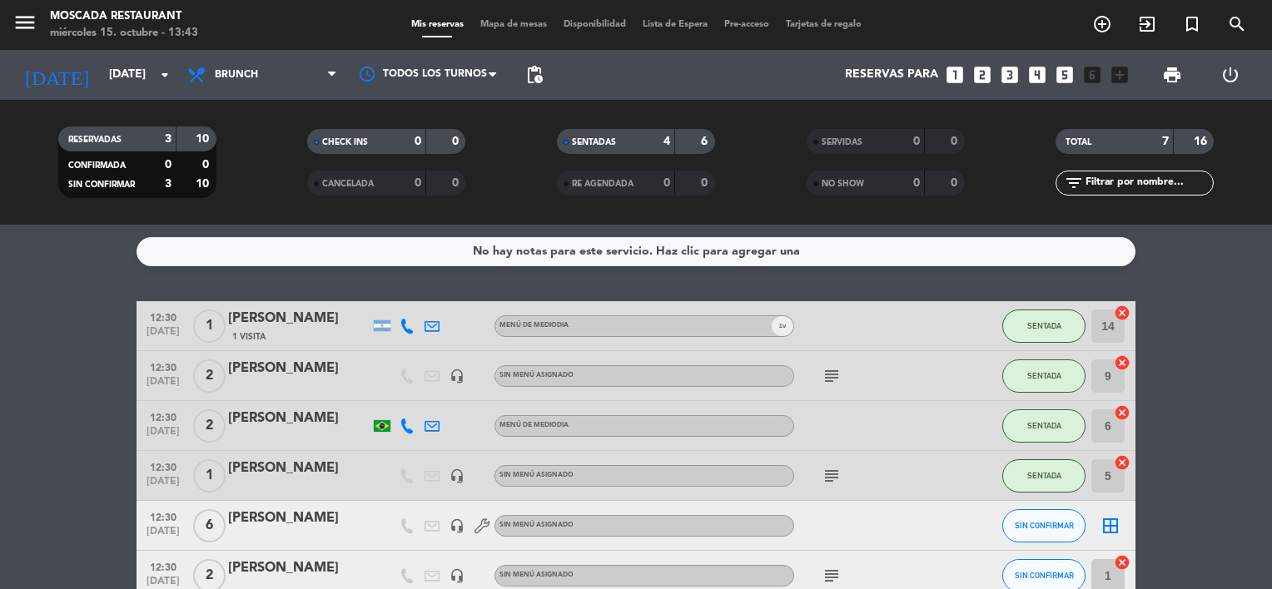
scroll to position [83, 0]
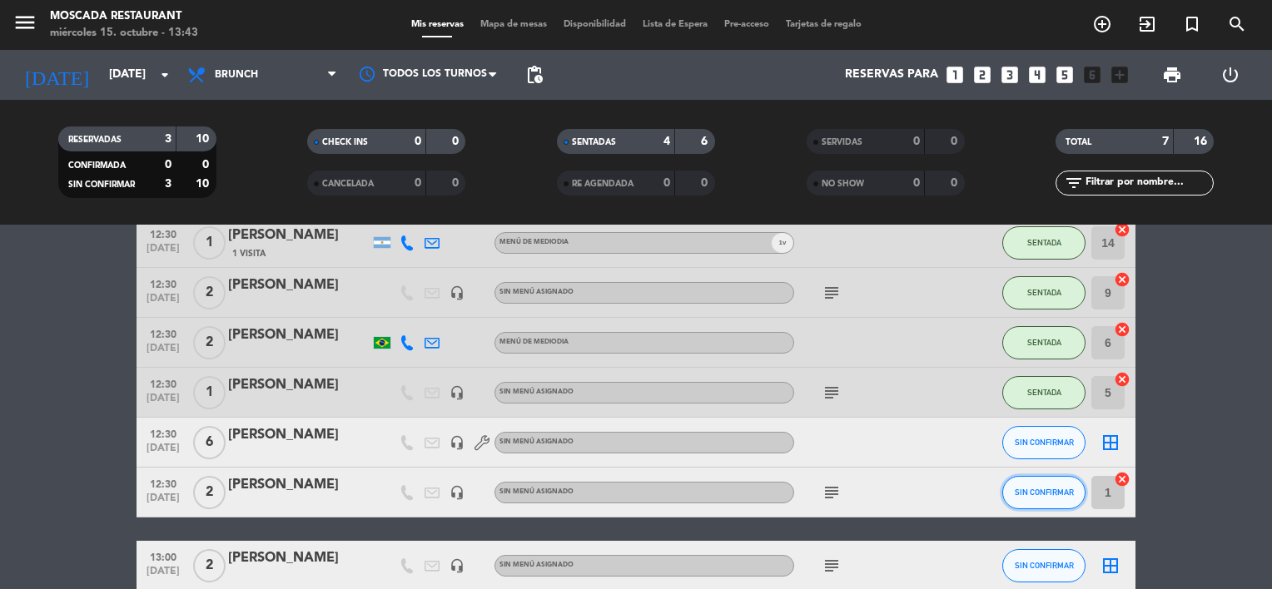
click at [1059, 495] on span "SIN CONFIRMAR" at bounding box center [1043, 492] width 59 height 9
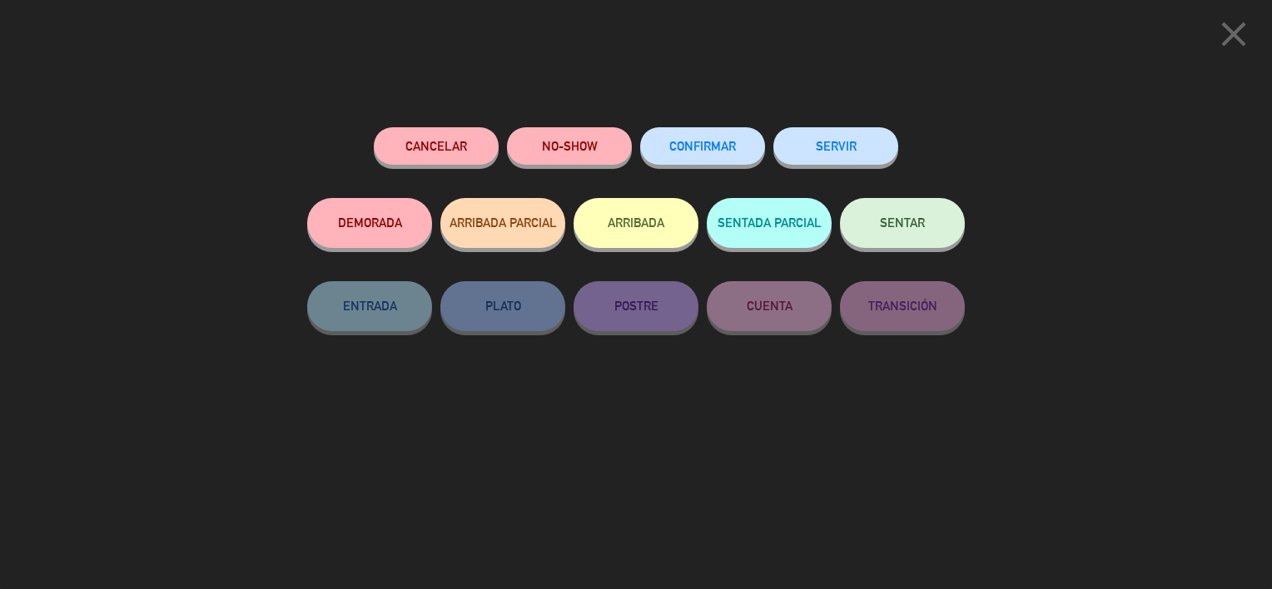
click at [905, 232] on button "SENTAR" at bounding box center [902, 223] width 125 height 50
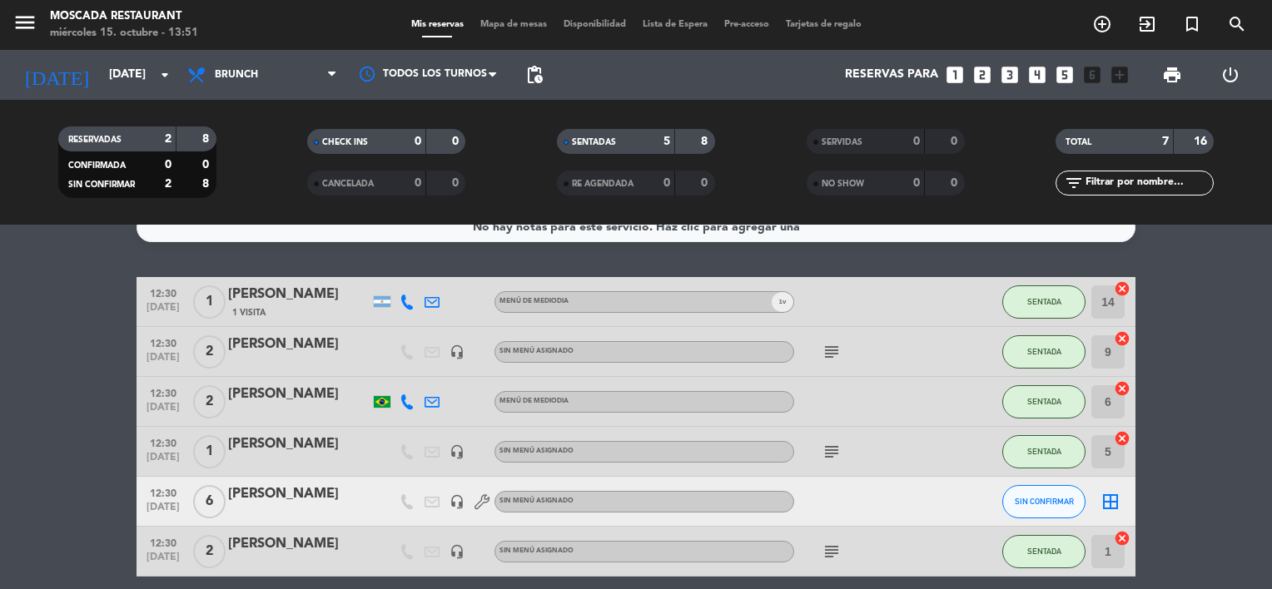
scroll to position [0, 0]
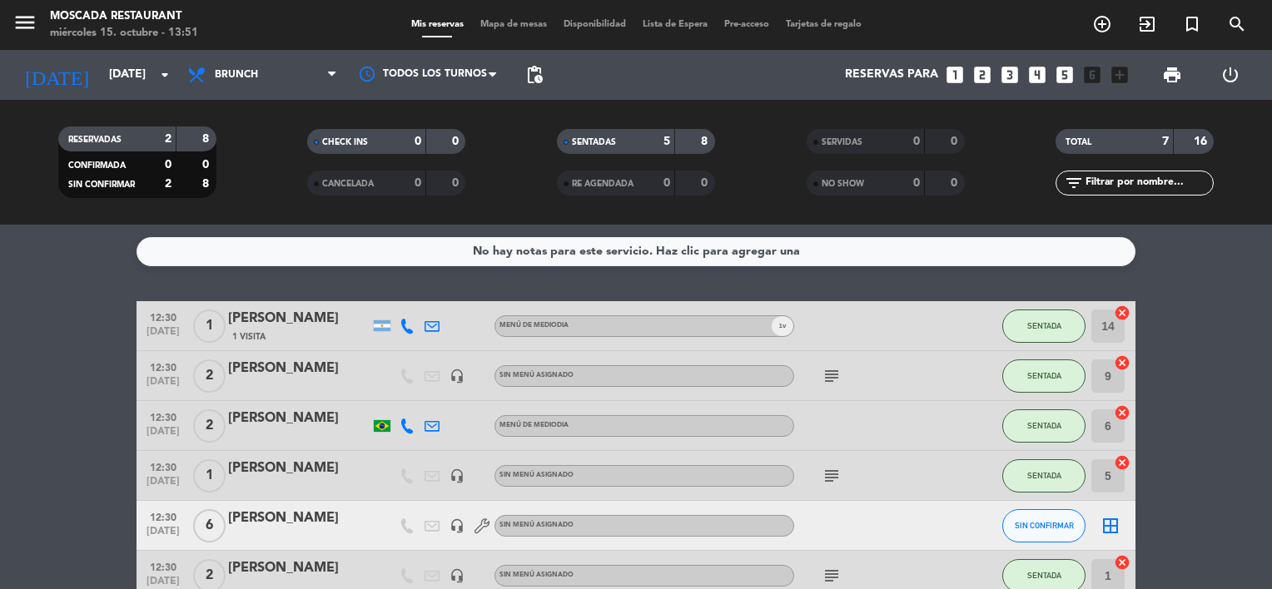
click at [829, 470] on icon "subject" at bounding box center [831, 476] width 20 height 20
